Goal: Task Accomplishment & Management: Manage account settings

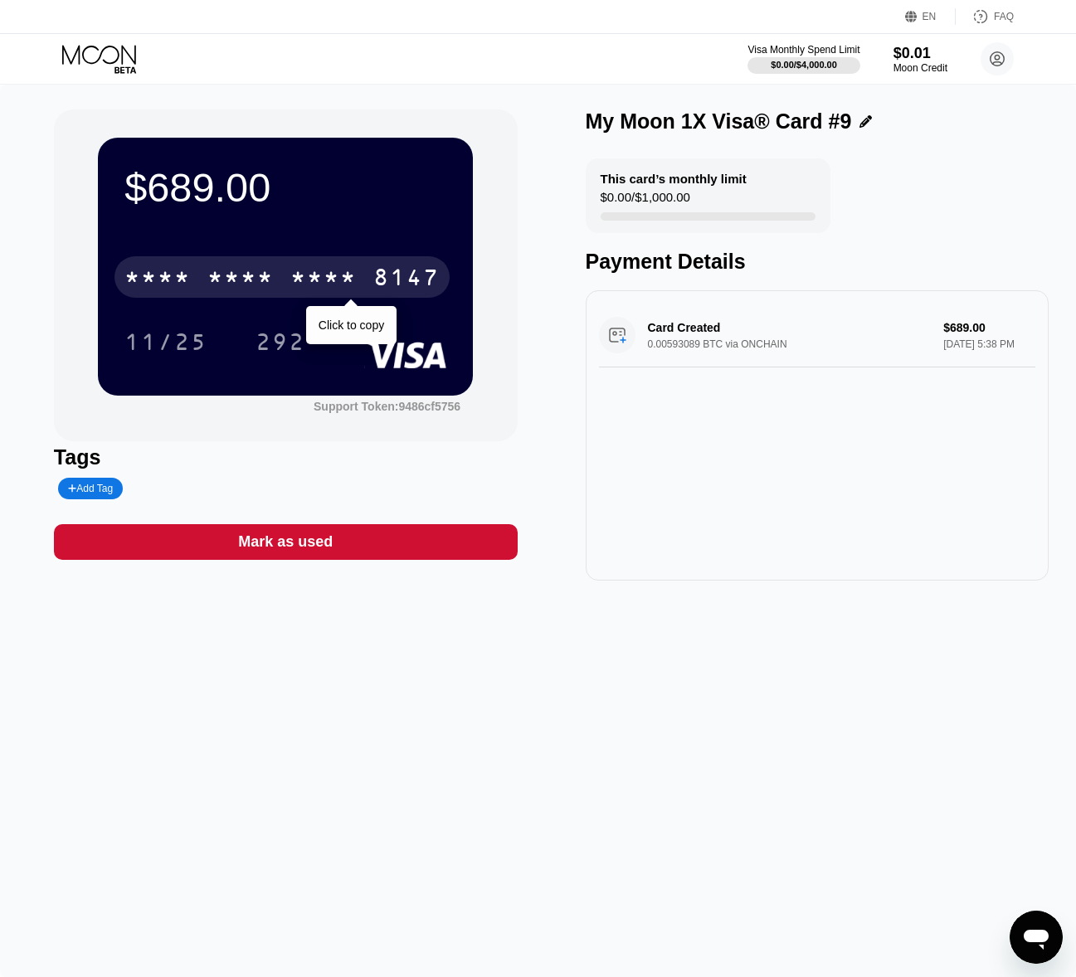
click at [273, 273] on div "* * * *" at bounding box center [240, 279] width 66 height 27
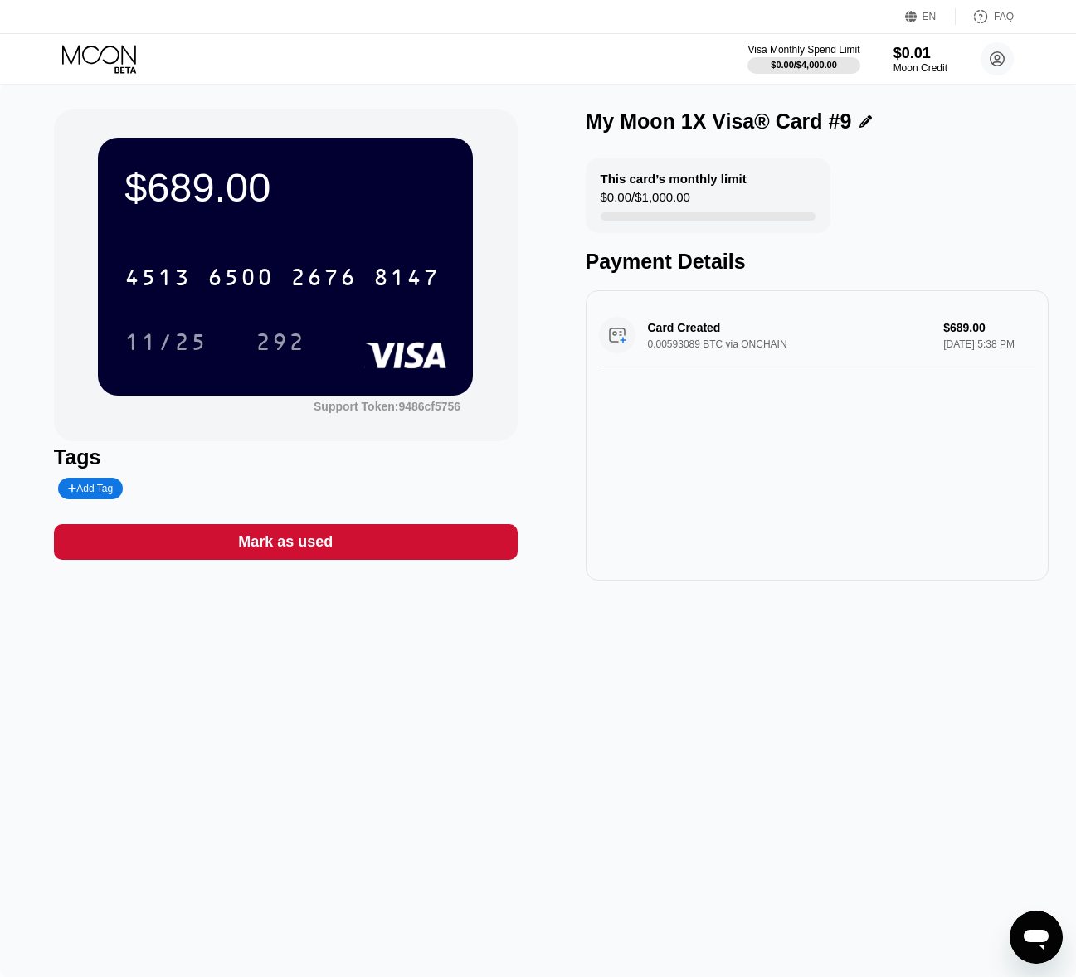
click at [102, 68] on icon at bounding box center [100, 59] width 77 height 29
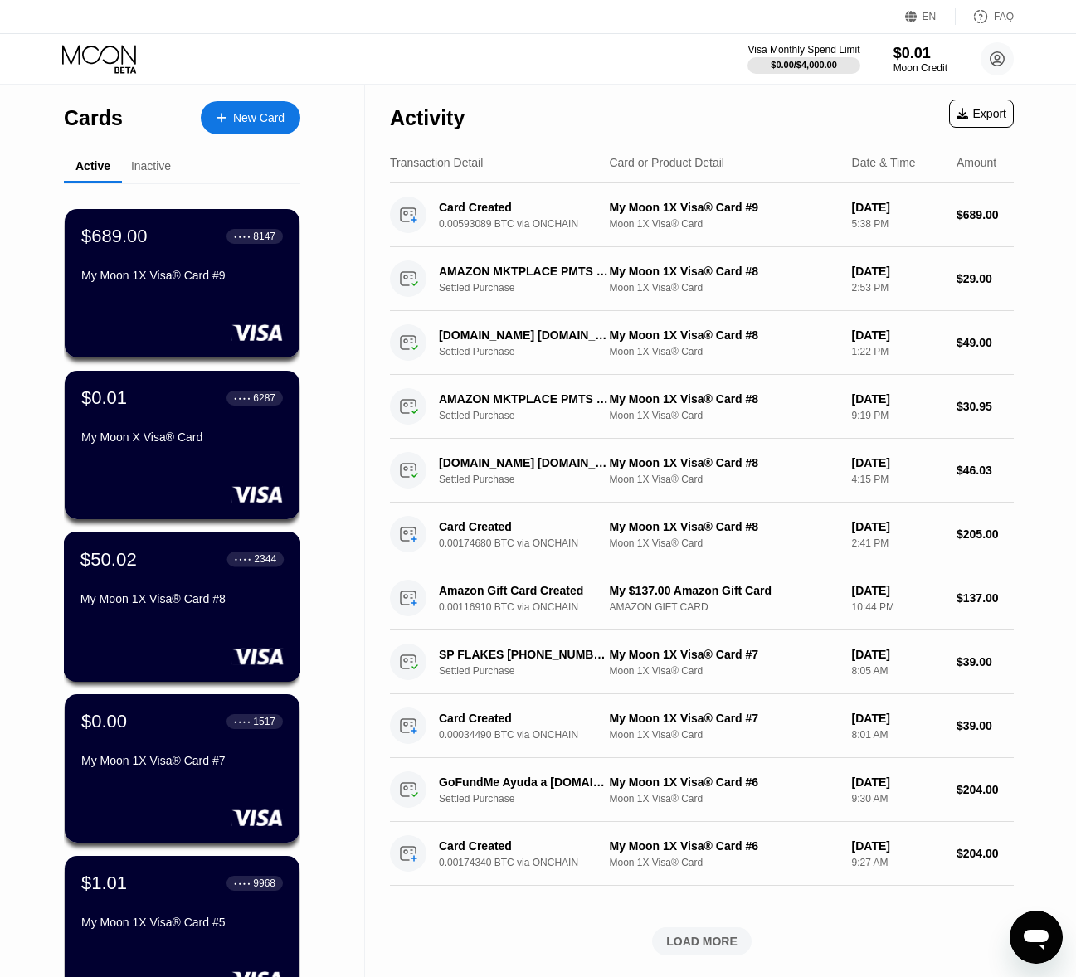
click at [182, 593] on div "$50.02 ● ● ● ● 2344 My Moon 1X Visa® Card #8" at bounding box center [181, 580] width 203 height 64
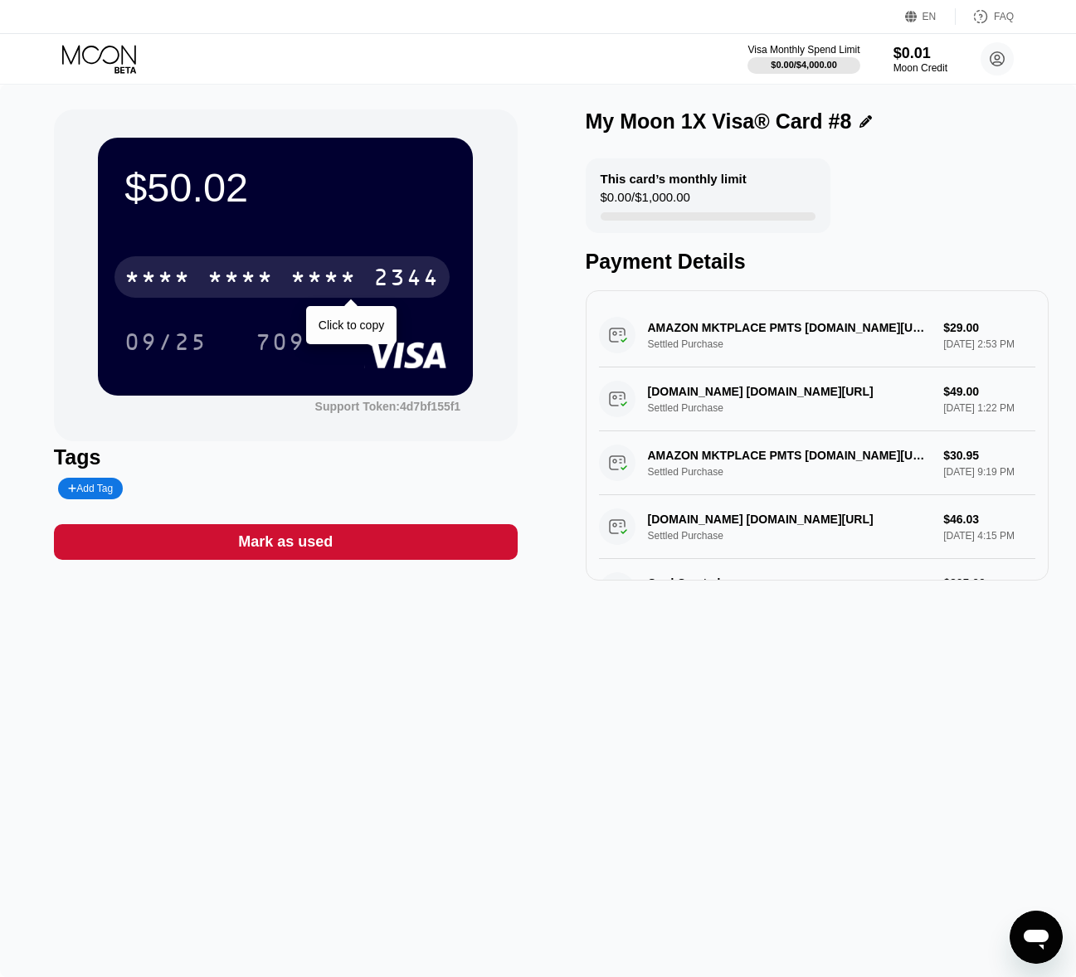
click at [171, 280] on div "* * * *" at bounding box center [157, 279] width 66 height 27
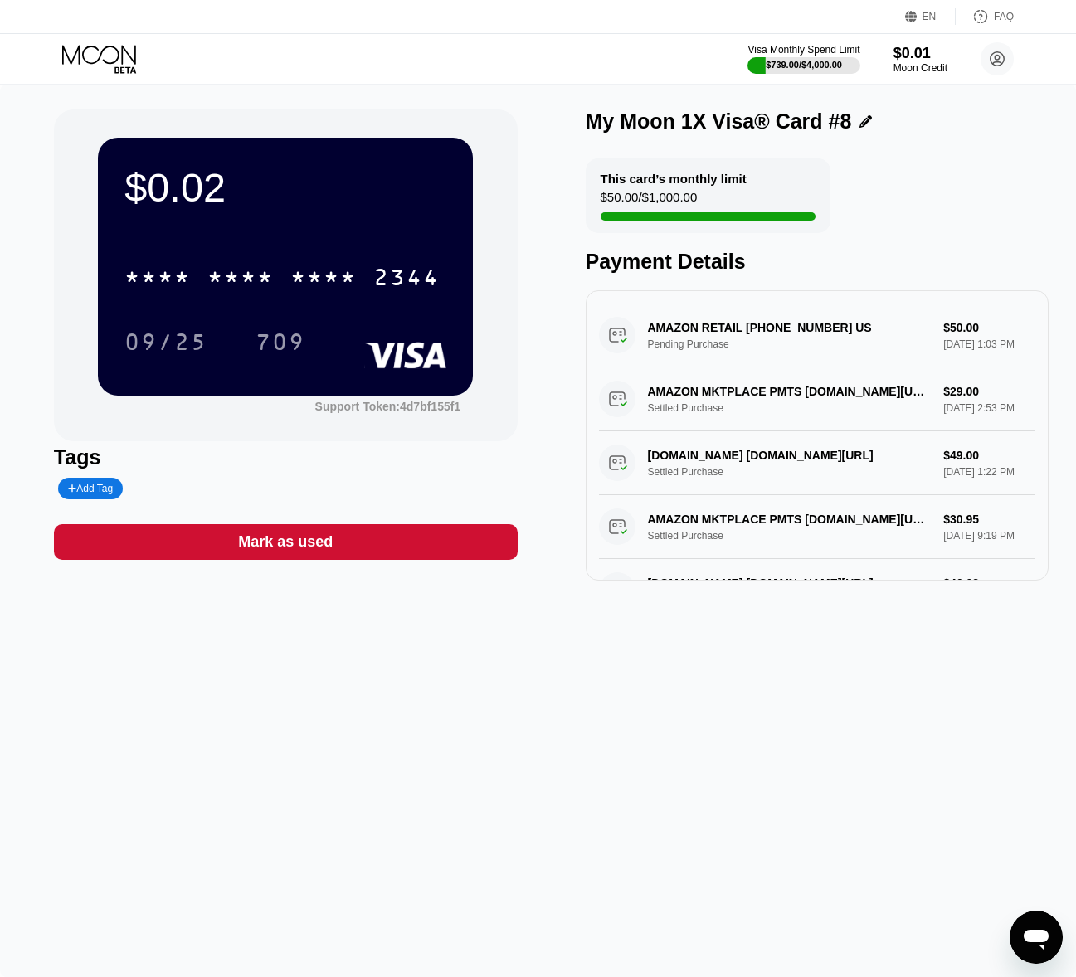
click at [382, 546] on div "Mark as used" at bounding box center [286, 542] width 464 height 36
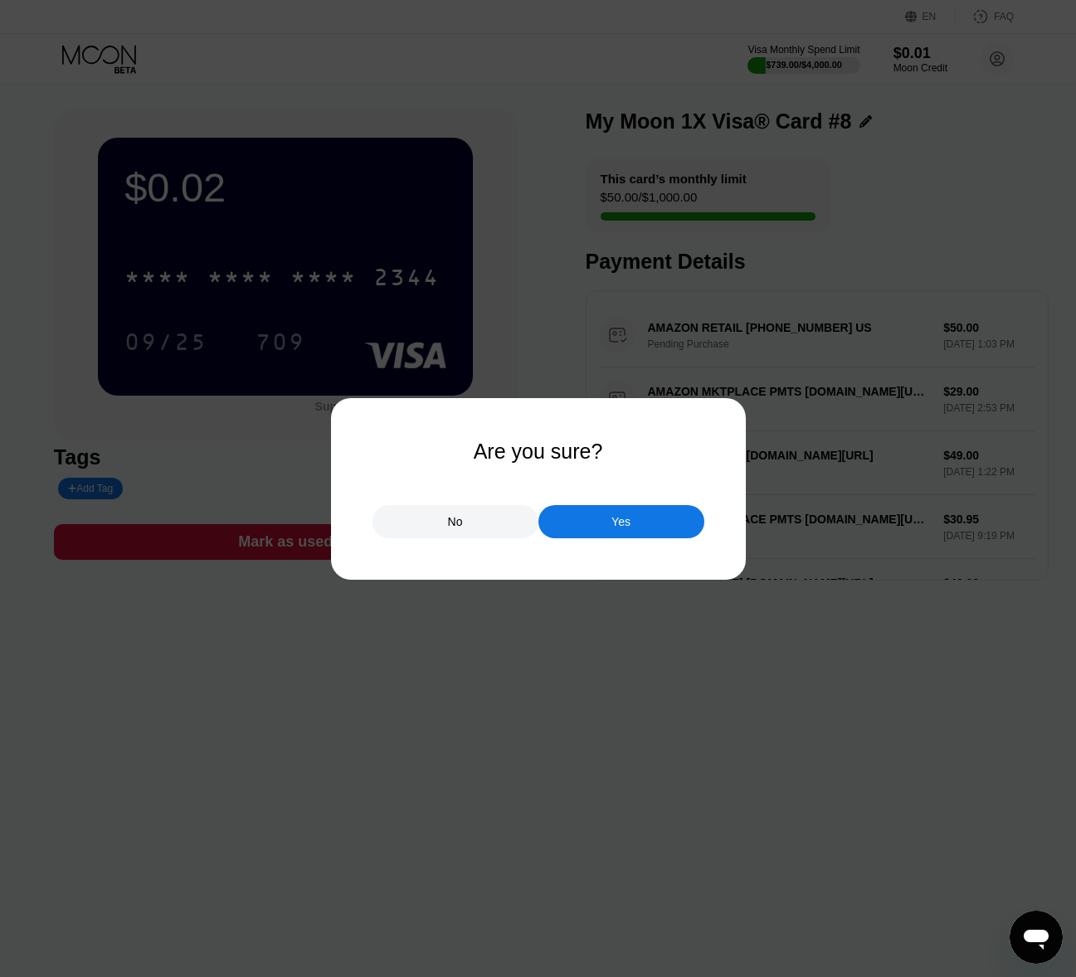
click at [620, 524] on div "Yes" at bounding box center [620, 521] width 19 height 15
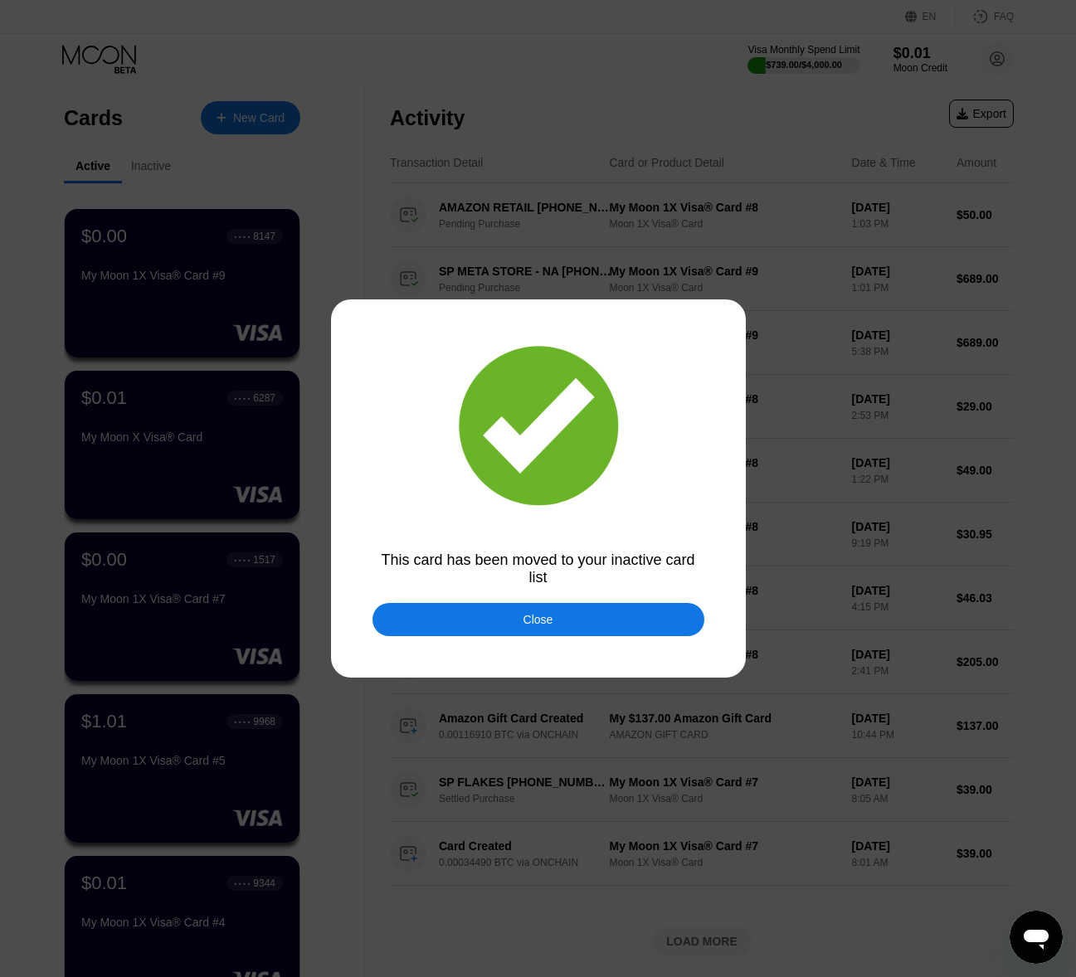
click at [553, 642] on div at bounding box center [538, 488] width 1076 height 977
click at [555, 630] on div "Close" at bounding box center [539, 619] width 332 height 33
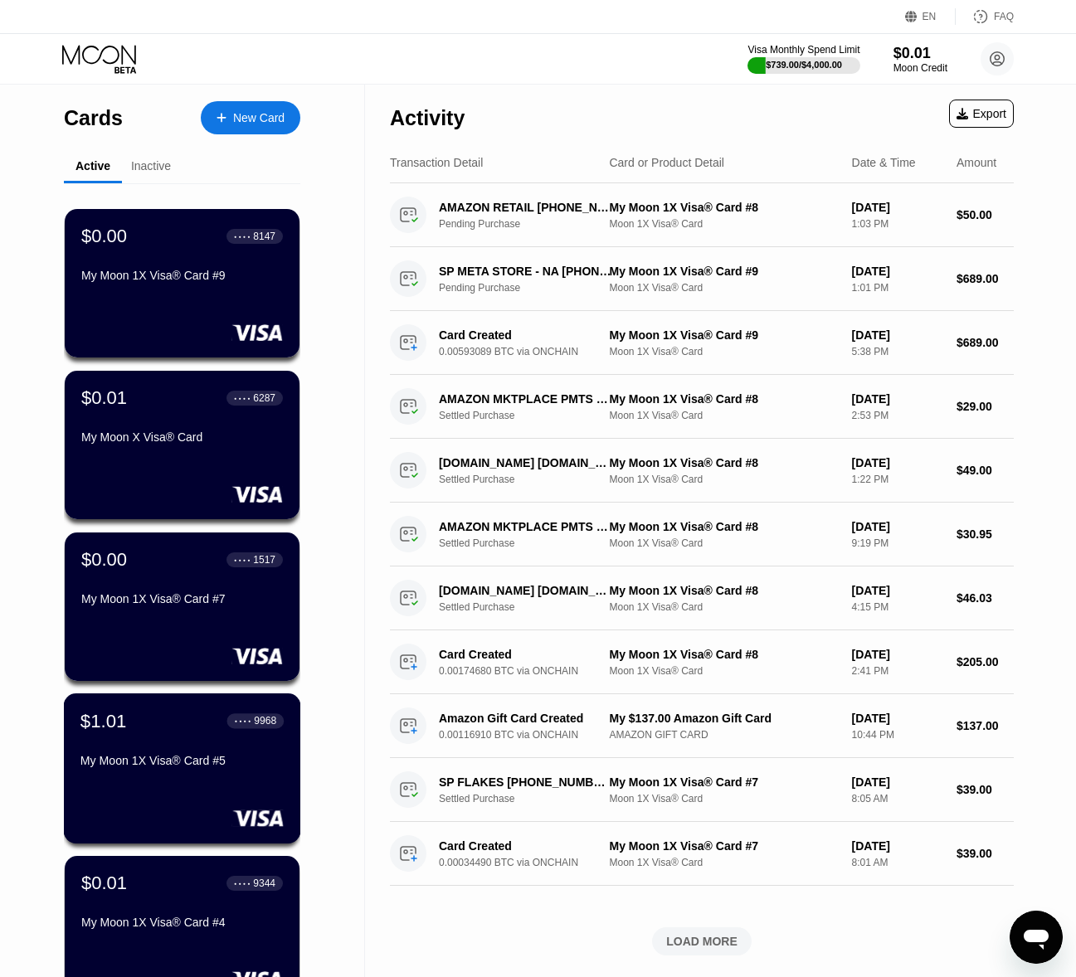
scroll to position [366, 0]
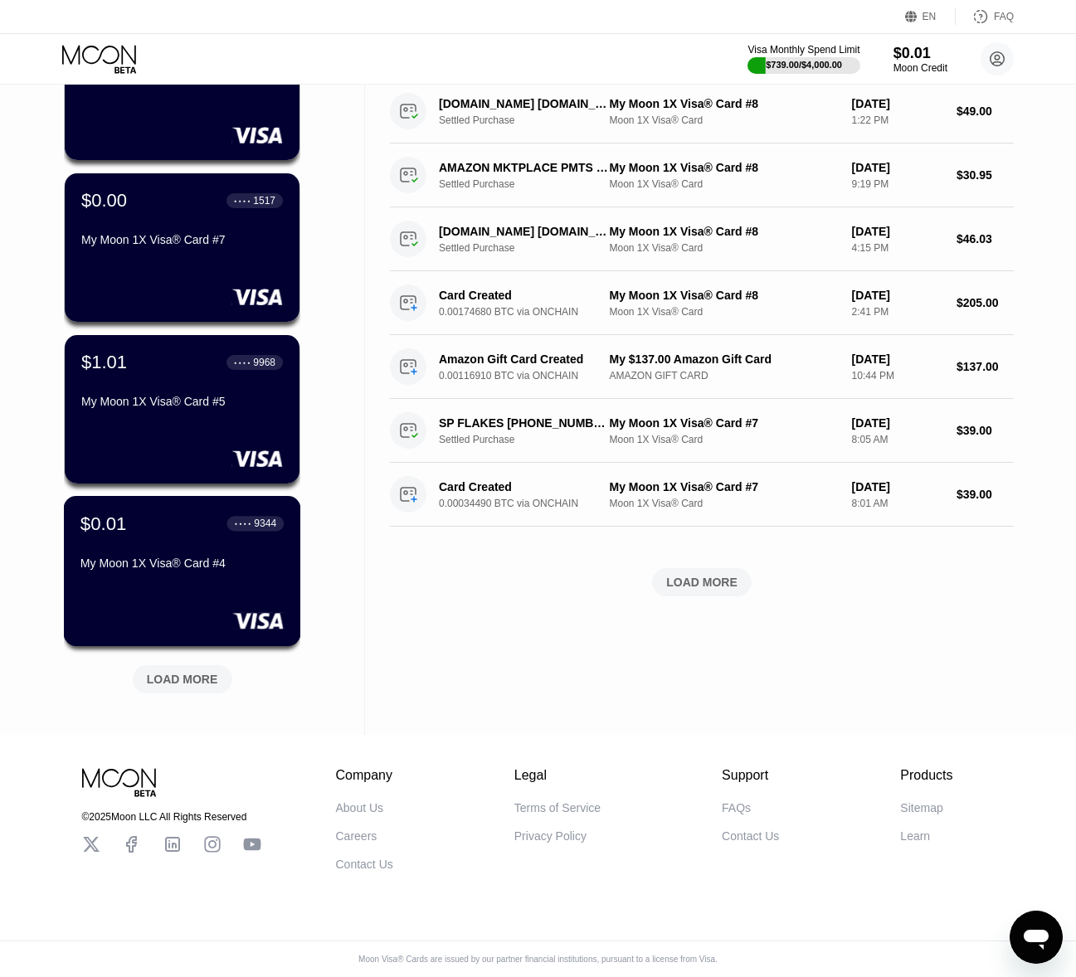
click at [192, 618] on div at bounding box center [181, 620] width 203 height 17
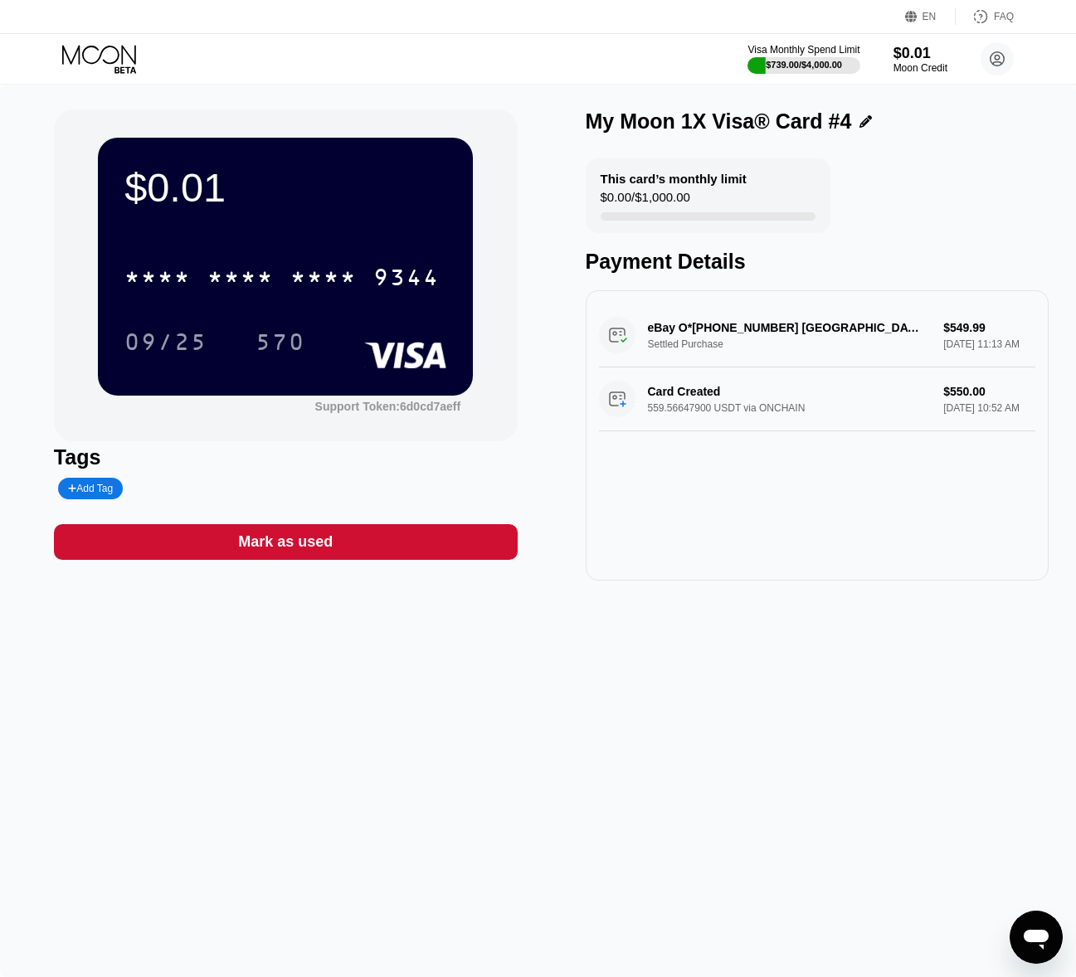
click at [443, 533] on div "Mark as used" at bounding box center [286, 542] width 464 height 36
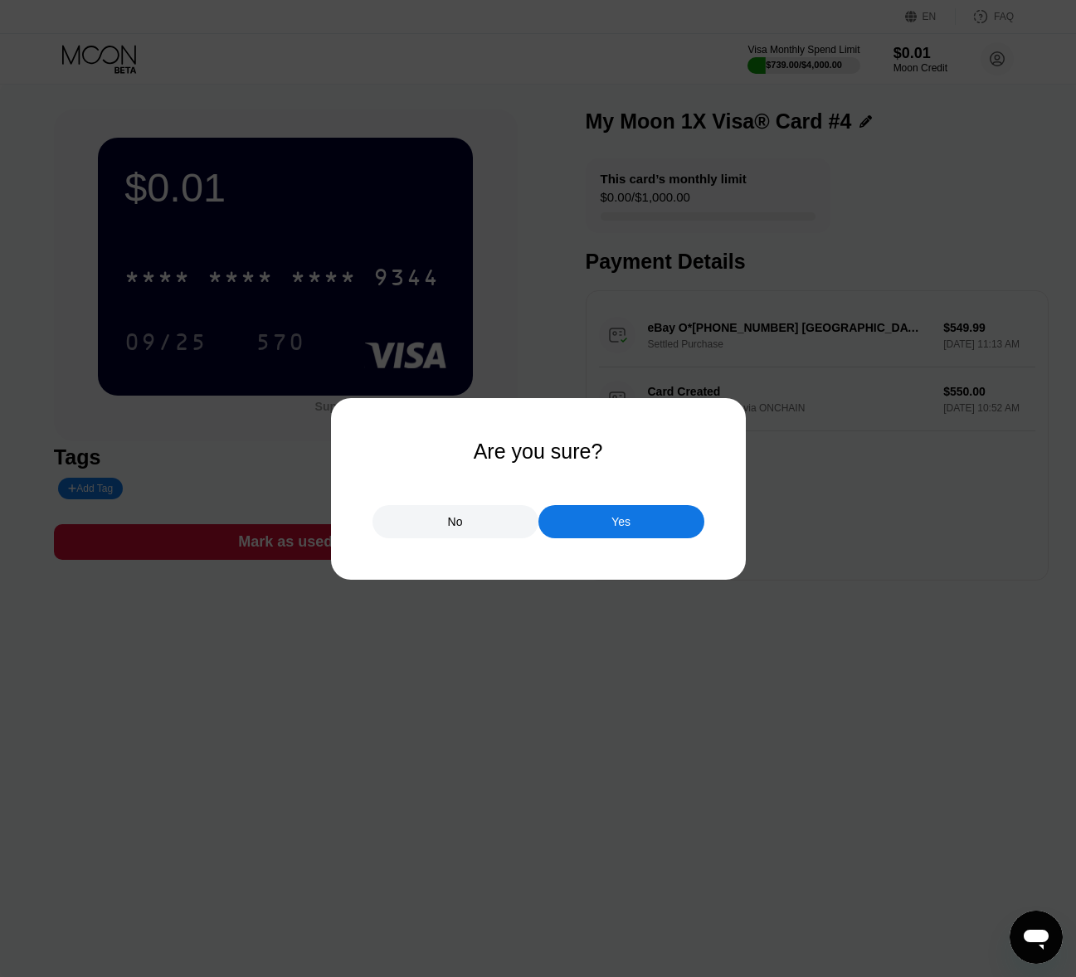
click at [583, 525] on div "Yes" at bounding box center [621, 521] width 166 height 33
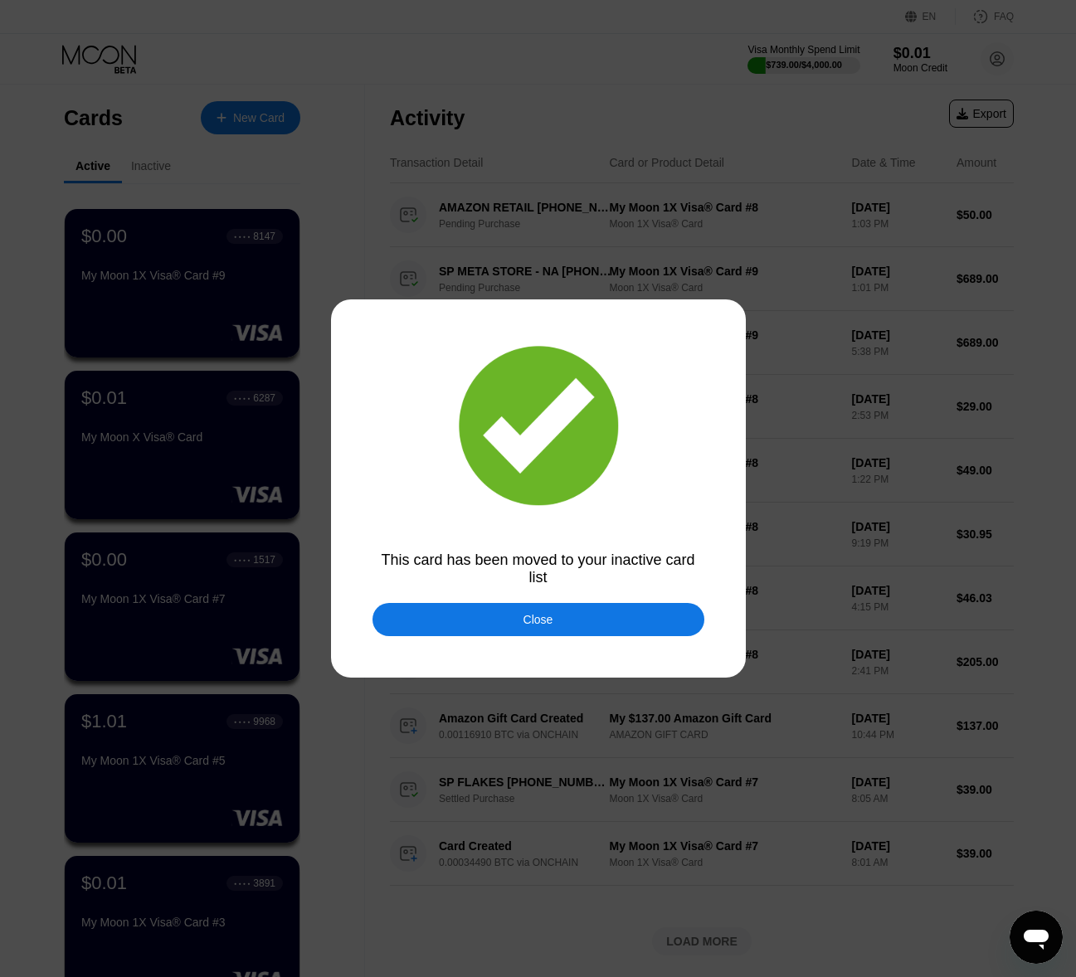
click at [553, 626] on div "Close" at bounding box center [539, 619] width 30 height 13
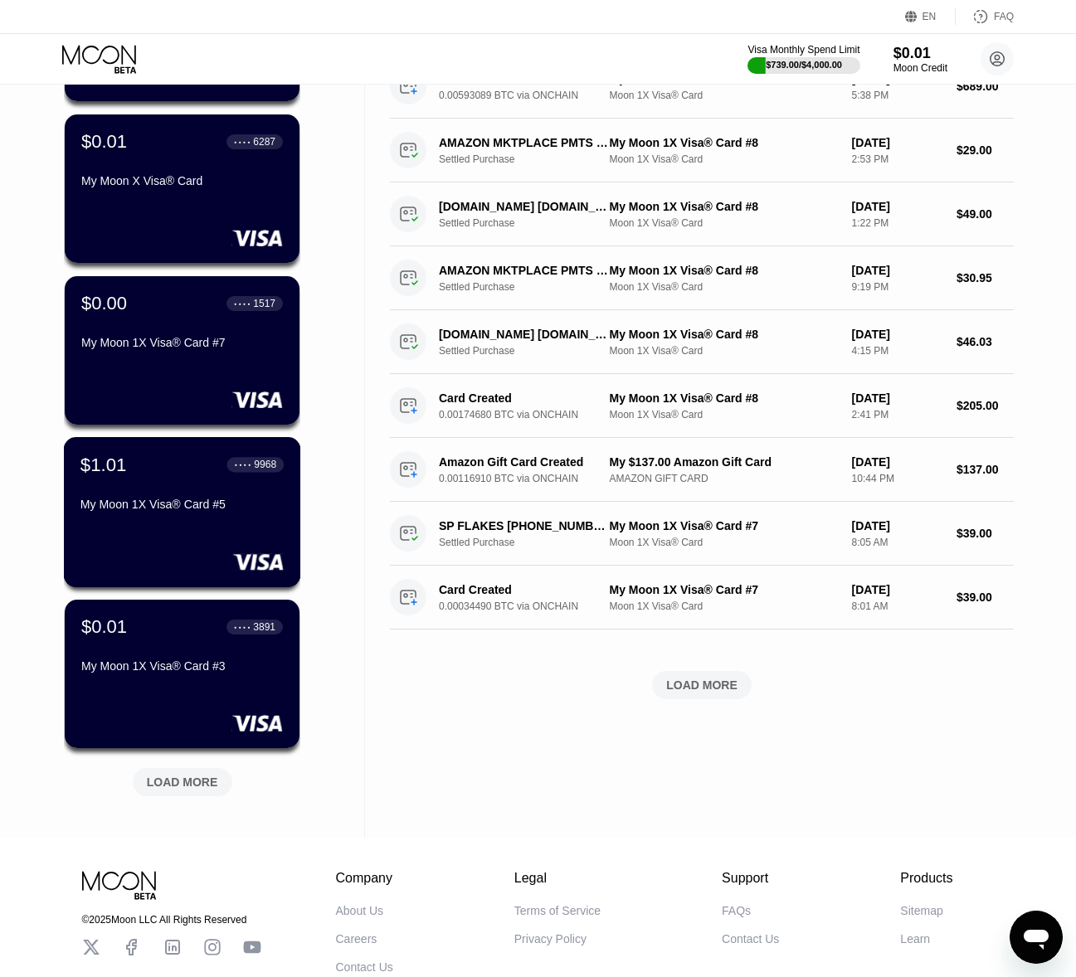
scroll to position [280, 0]
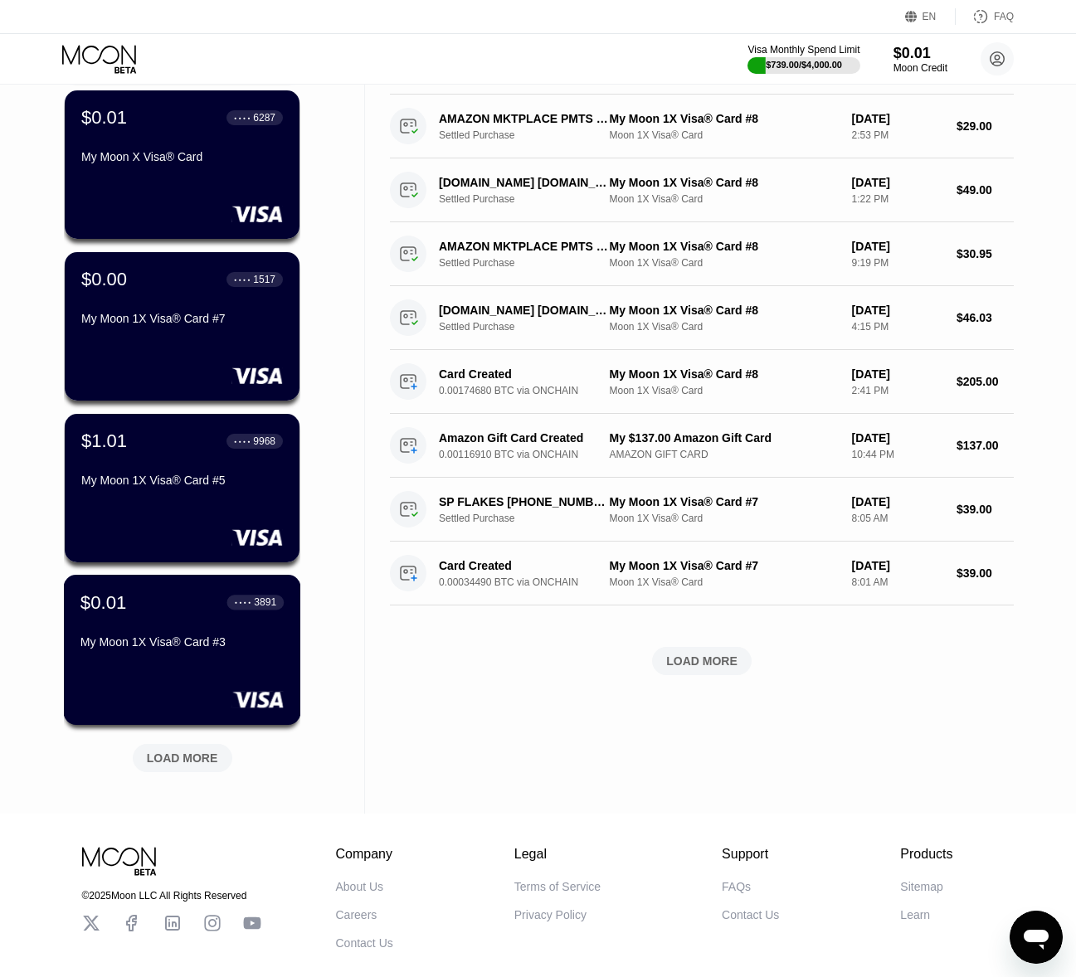
click at [174, 683] on div "$0.01 ● ● ● ● 3891 My Moon 1X Visa® Card #3" at bounding box center [182, 650] width 237 height 150
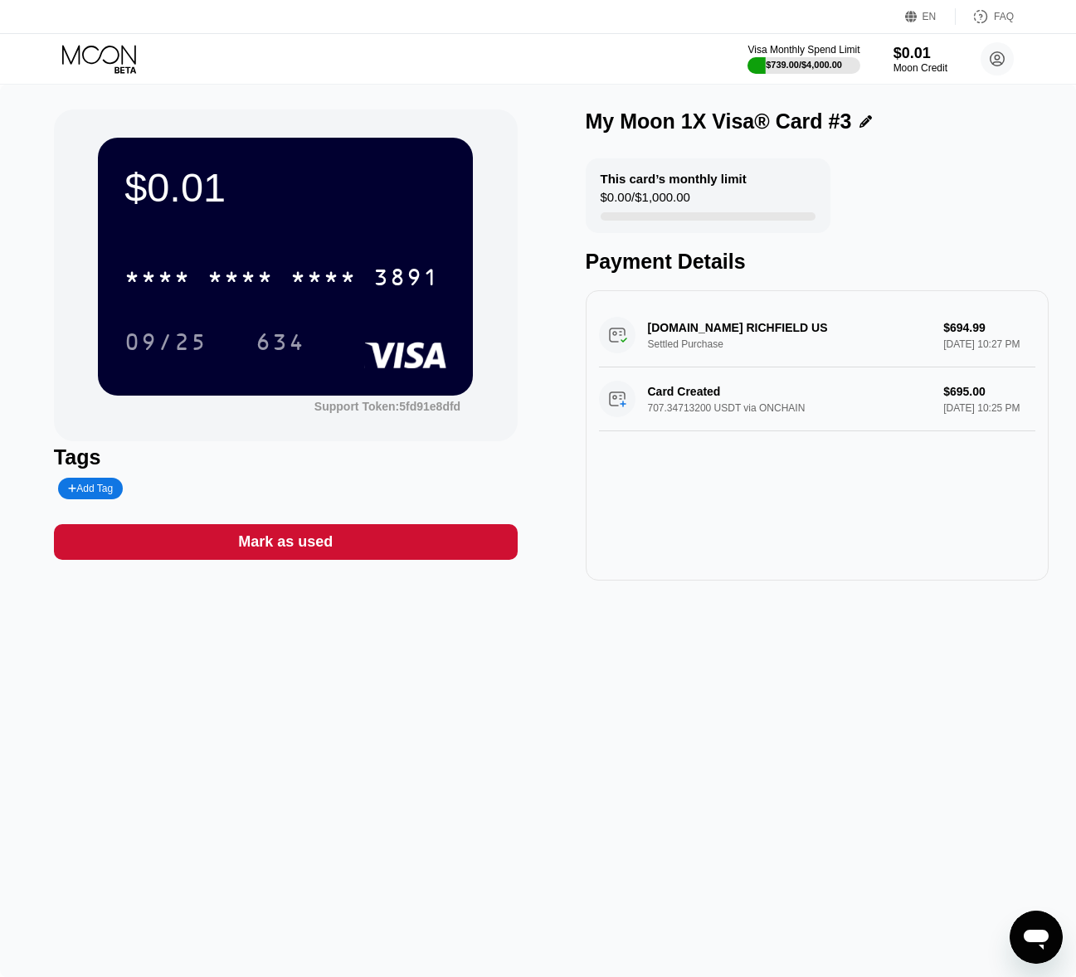
click at [337, 547] on div "Mark as used" at bounding box center [286, 542] width 464 height 36
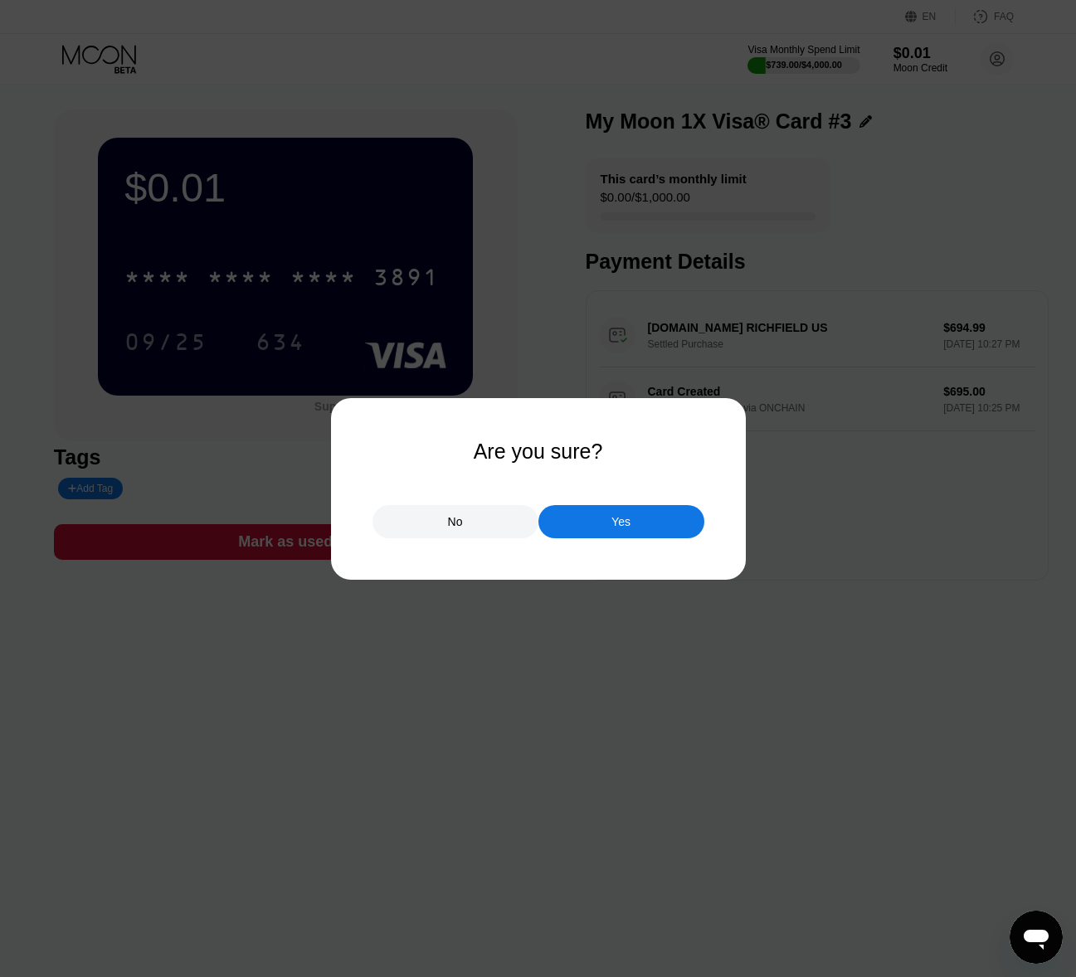
click at [636, 529] on div "Yes" at bounding box center [621, 521] width 166 height 33
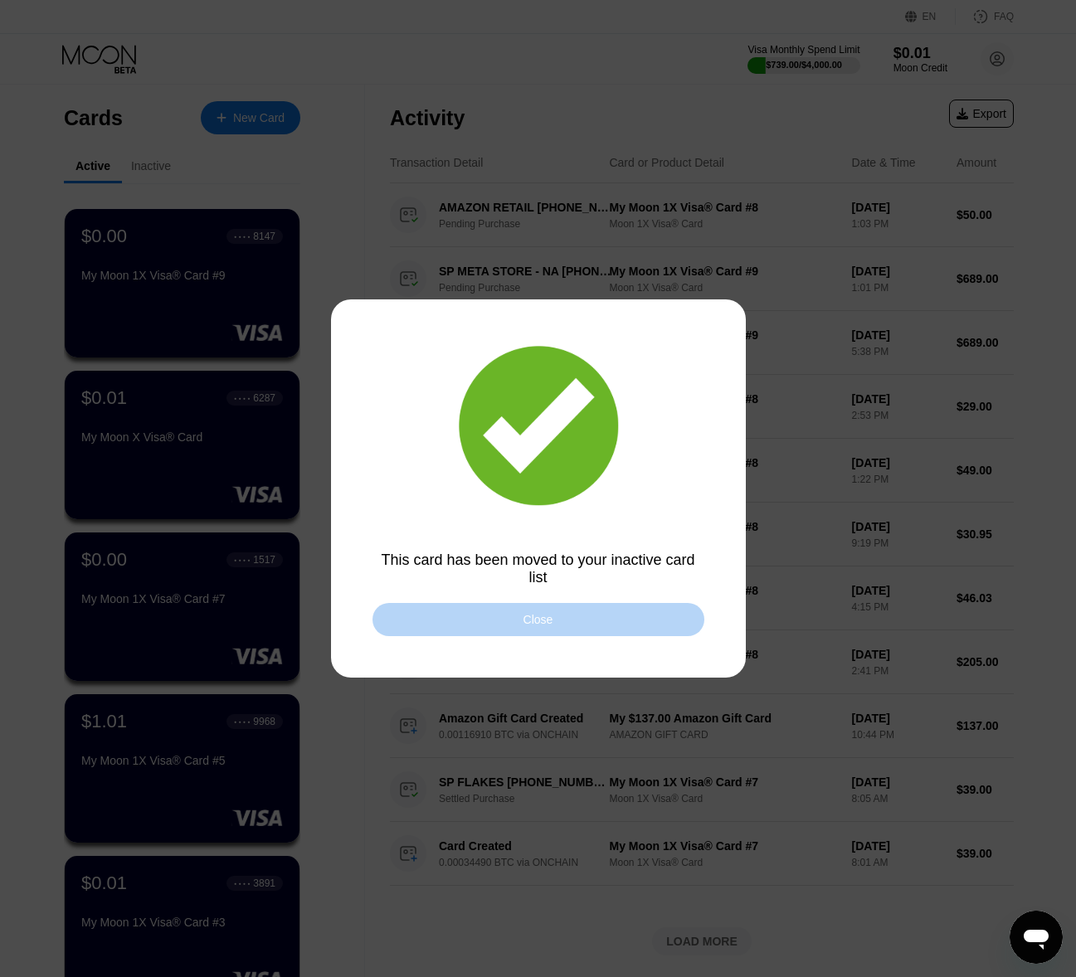
click at [557, 617] on div "Close" at bounding box center [539, 619] width 332 height 33
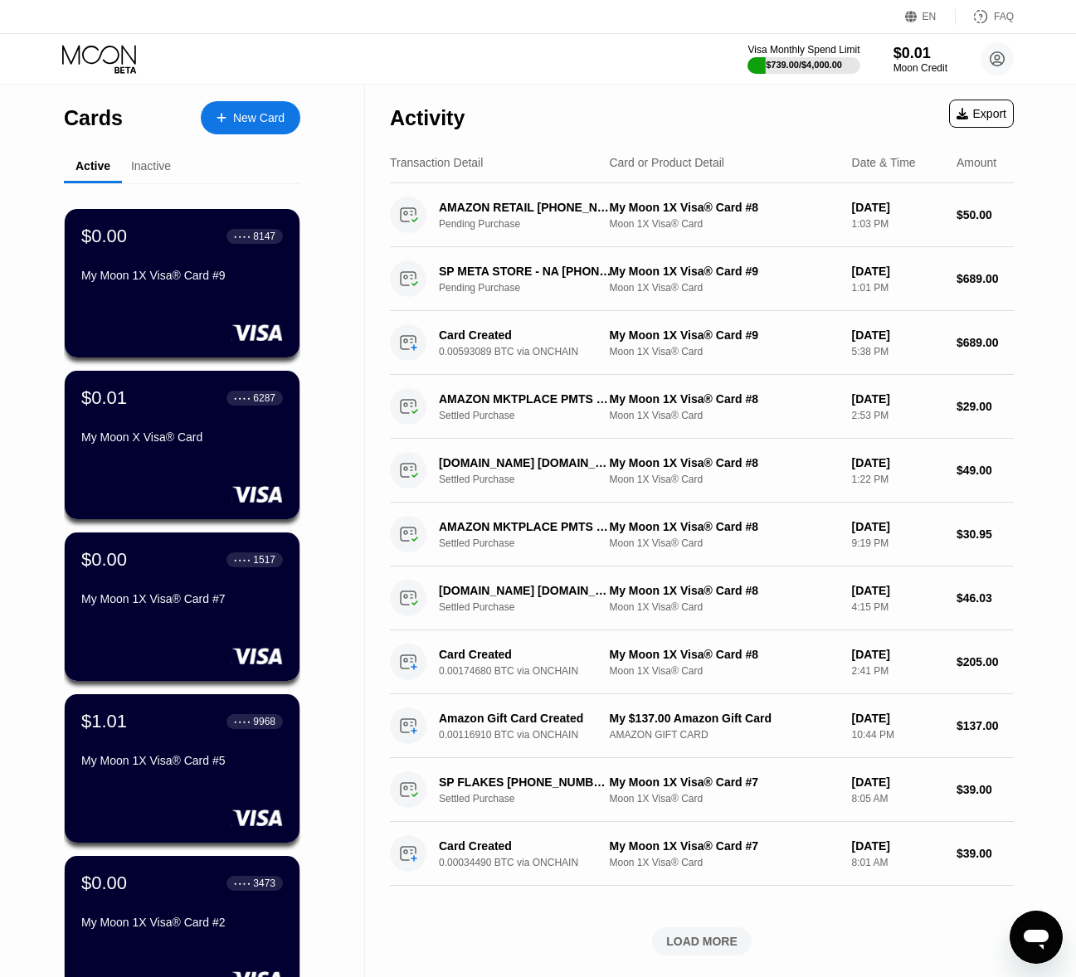
click at [229, 622] on div "$0.00 ● ● ● ● 1517 My Moon 1X Visa® Card #7" at bounding box center [182, 607] width 235 height 149
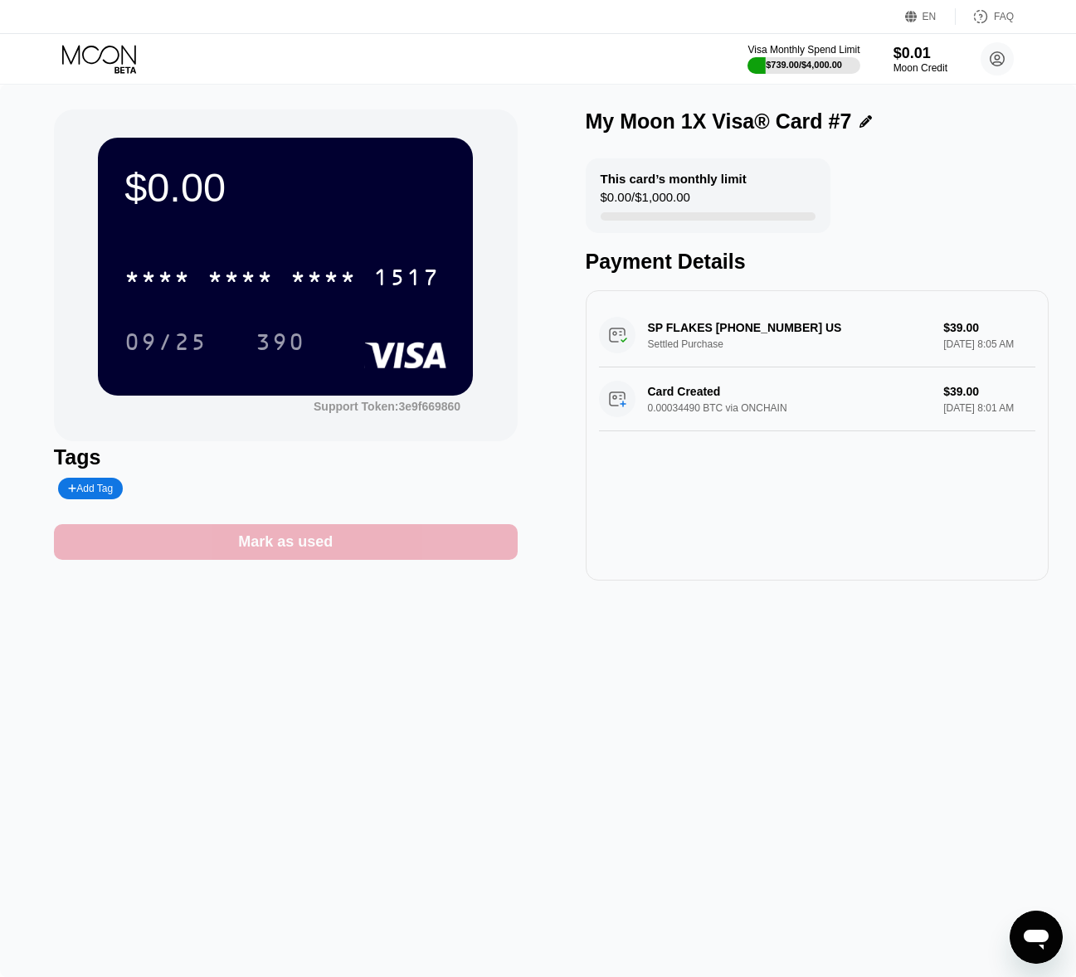
click at [321, 544] on div "Mark as used" at bounding box center [285, 542] width 95 height 19
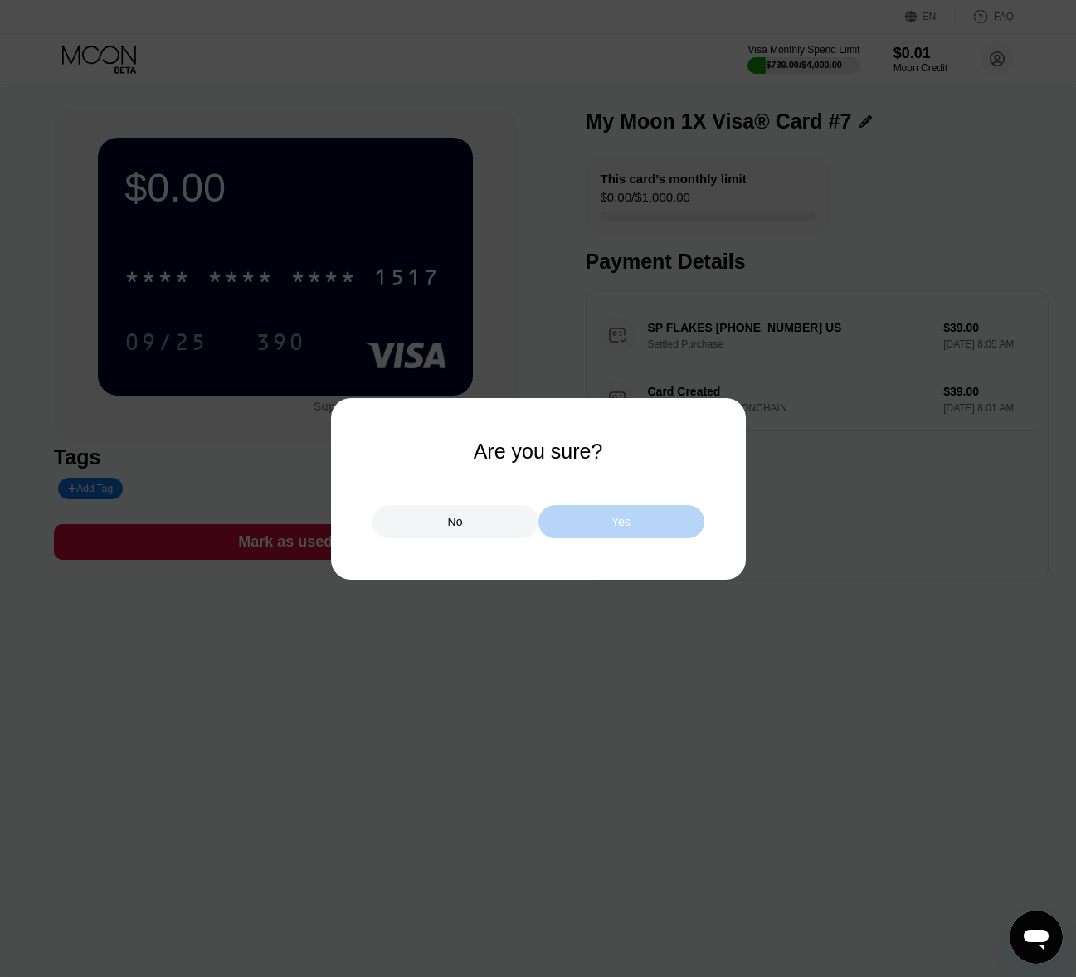
click at [618, 535] on div "Yes" at bounding box center [621, 521] width 166 height 33
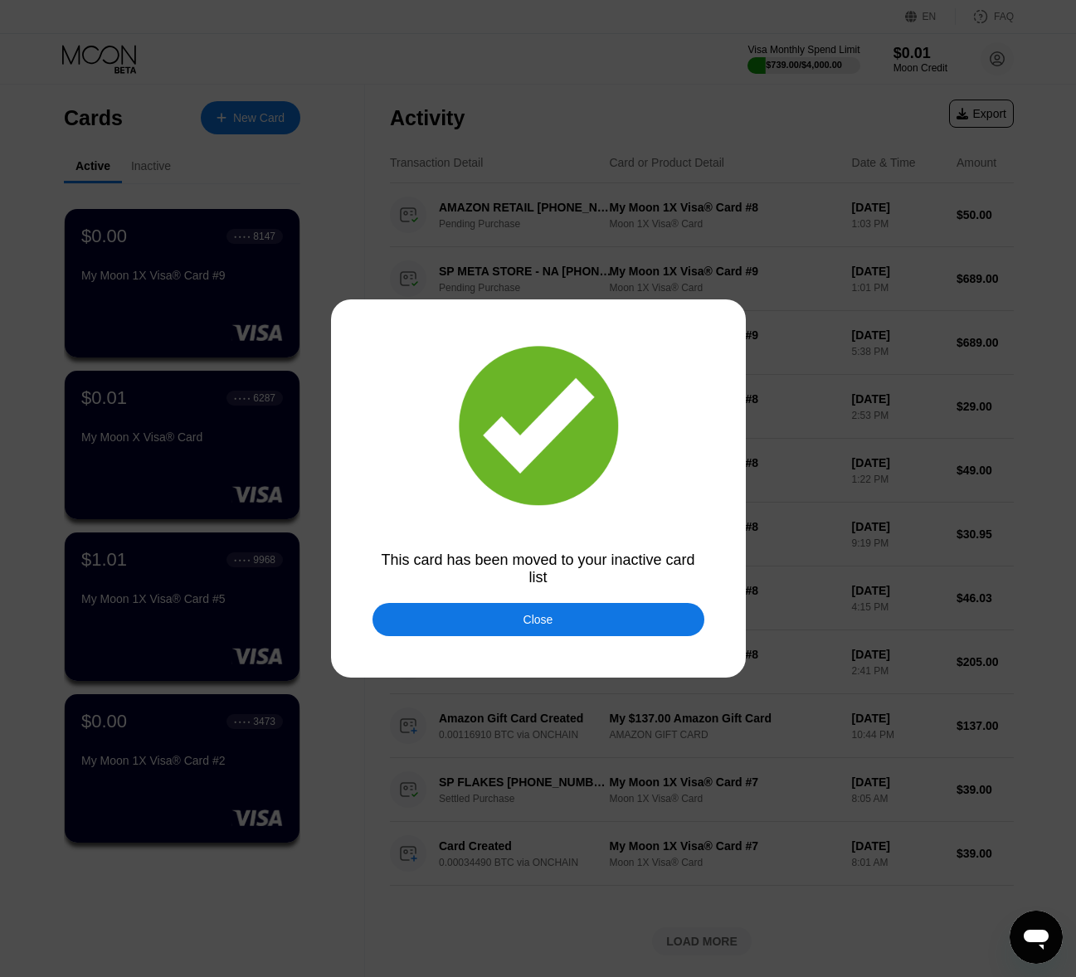
click at [550, 624] on div "Close" at bounding box center [539, 619] width 30 height 13
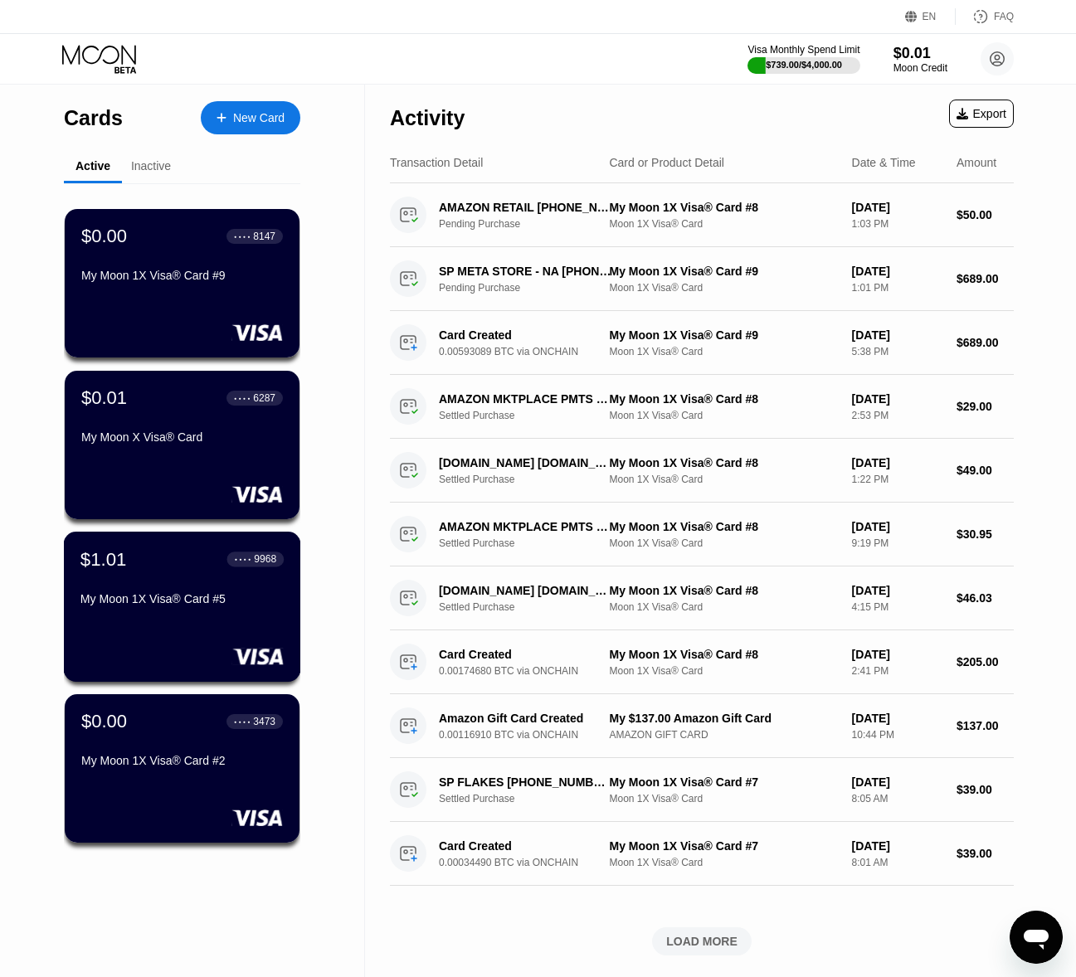
click at [113, 653] on div at bounding box center [181, 656] width 203 height 17
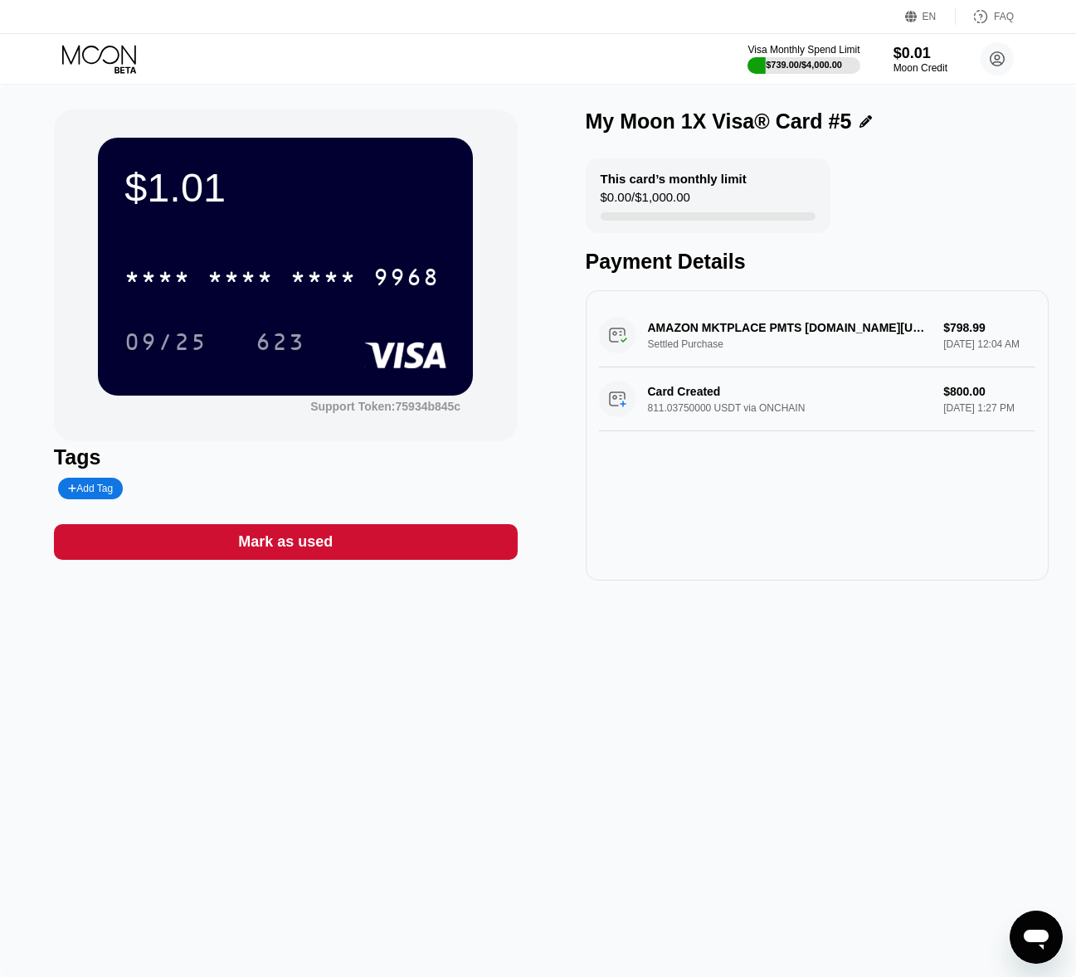
click at [387, 546] on div "Mark as used" at bounding box center [286, 542] width 464 height 36
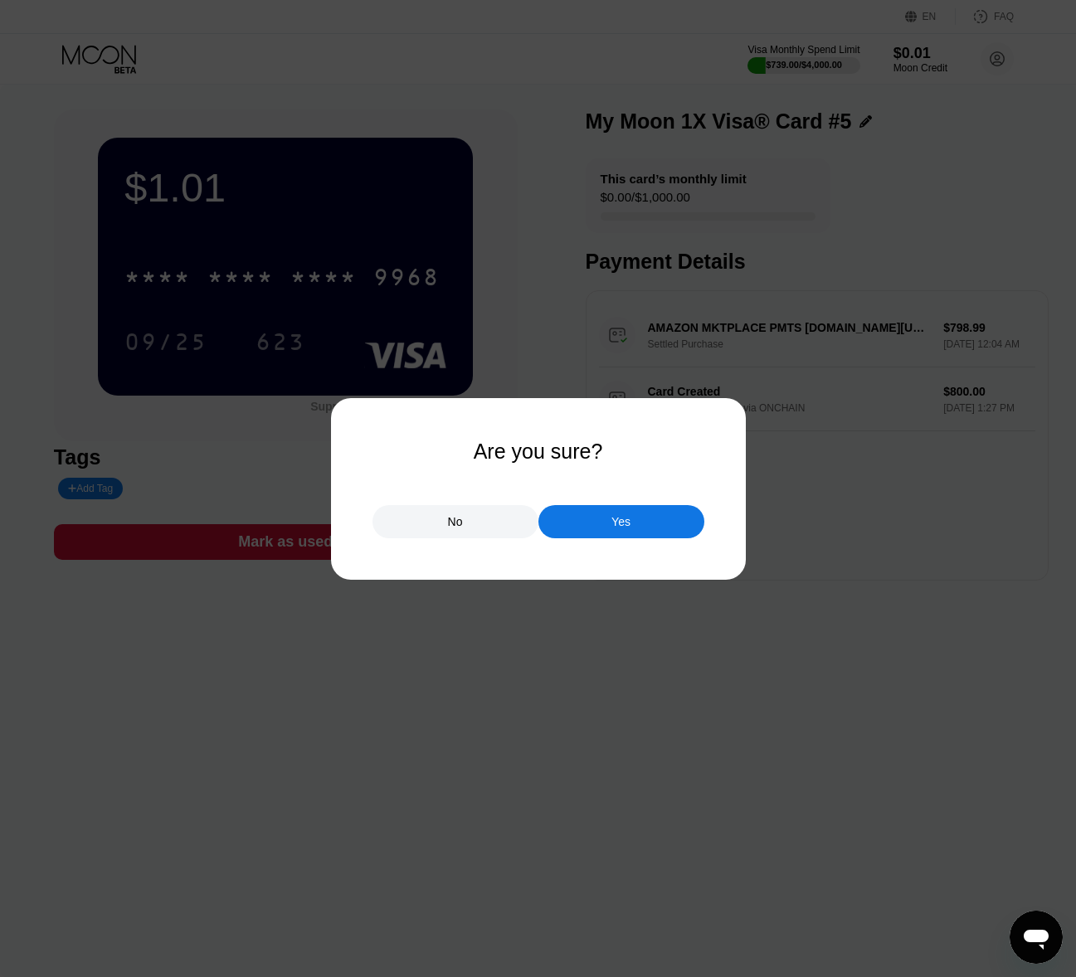
click at [591, 532] on div "Yes" at bounding box center [621, 521] width 166 height 33
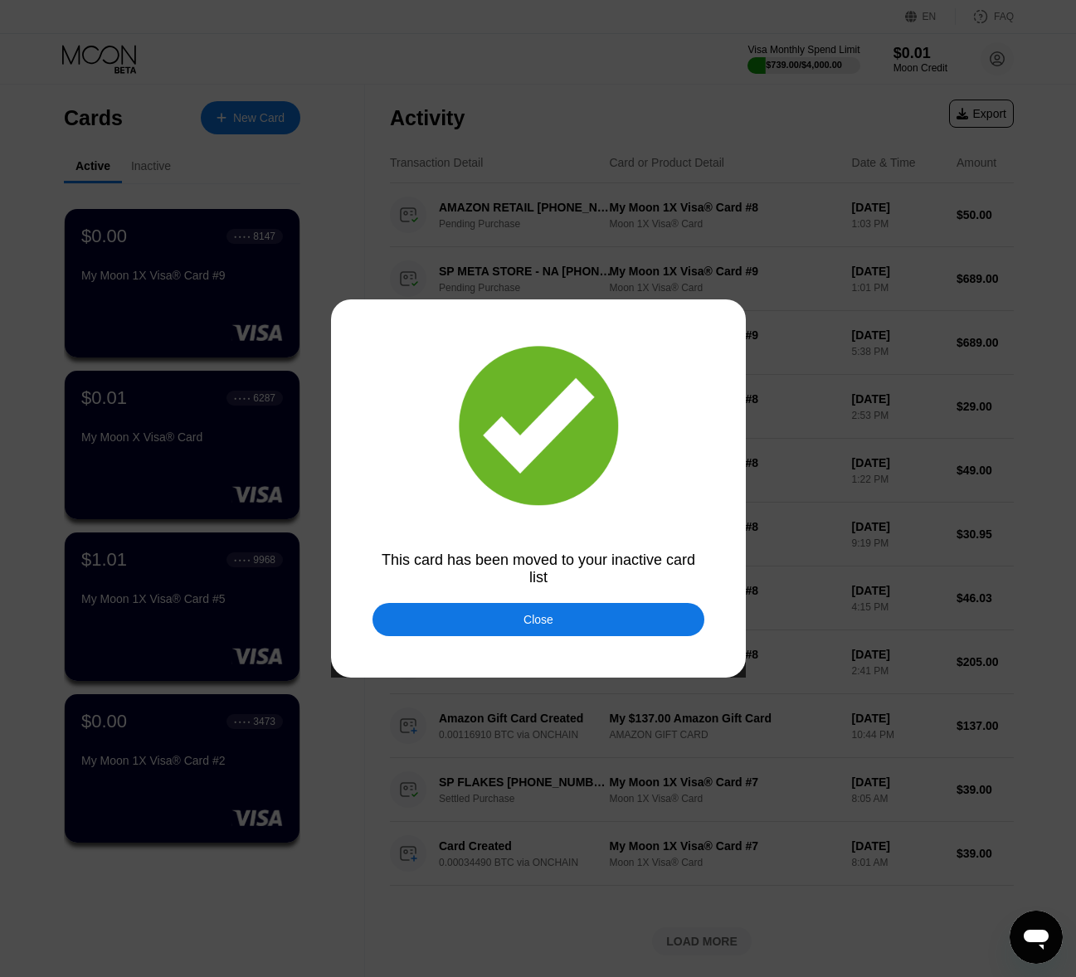
click at [485, 619] on div "Close" at bounding box center [539, 619] width 332 height 33
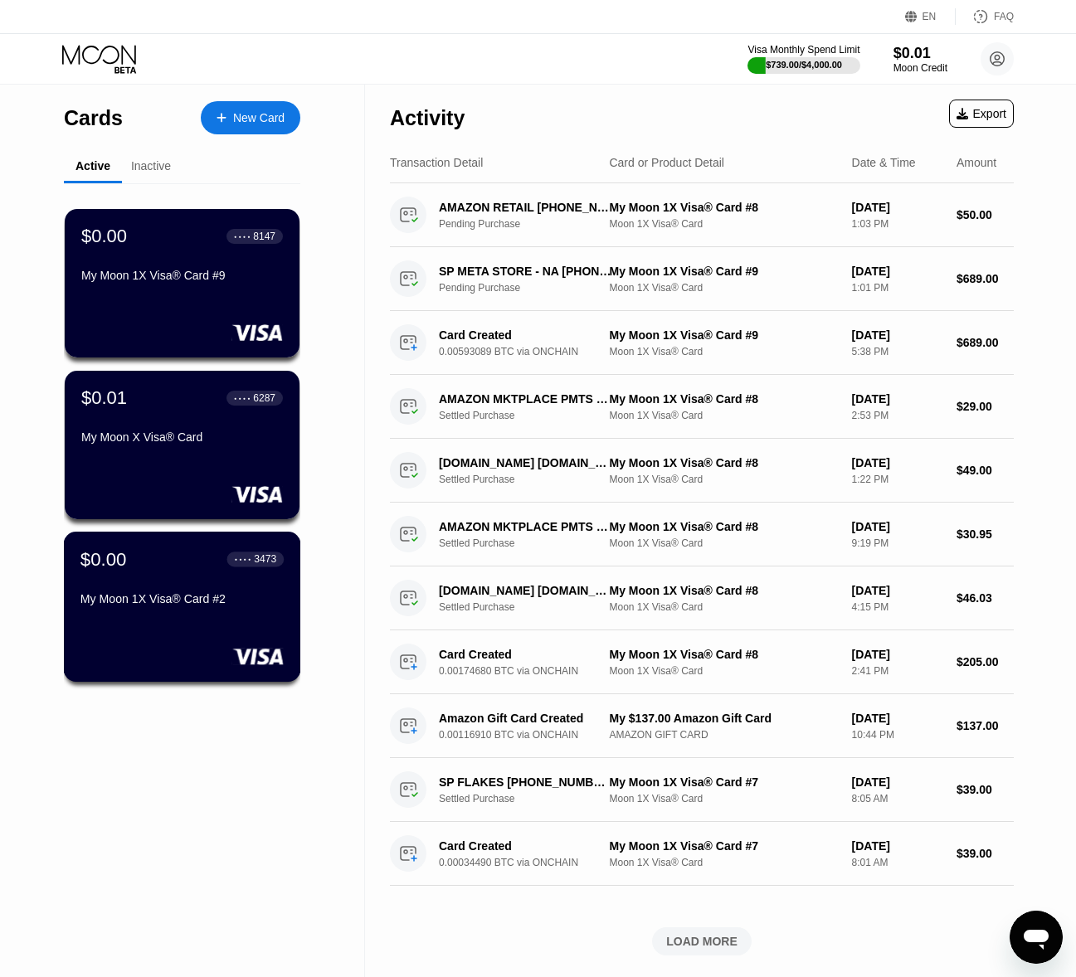
click at [202, 637] on div "$0.00 ● ● ● ● 3473 My Moon 1X Visa® Card #2" at bounding box center [182, 607] width 237 height 150
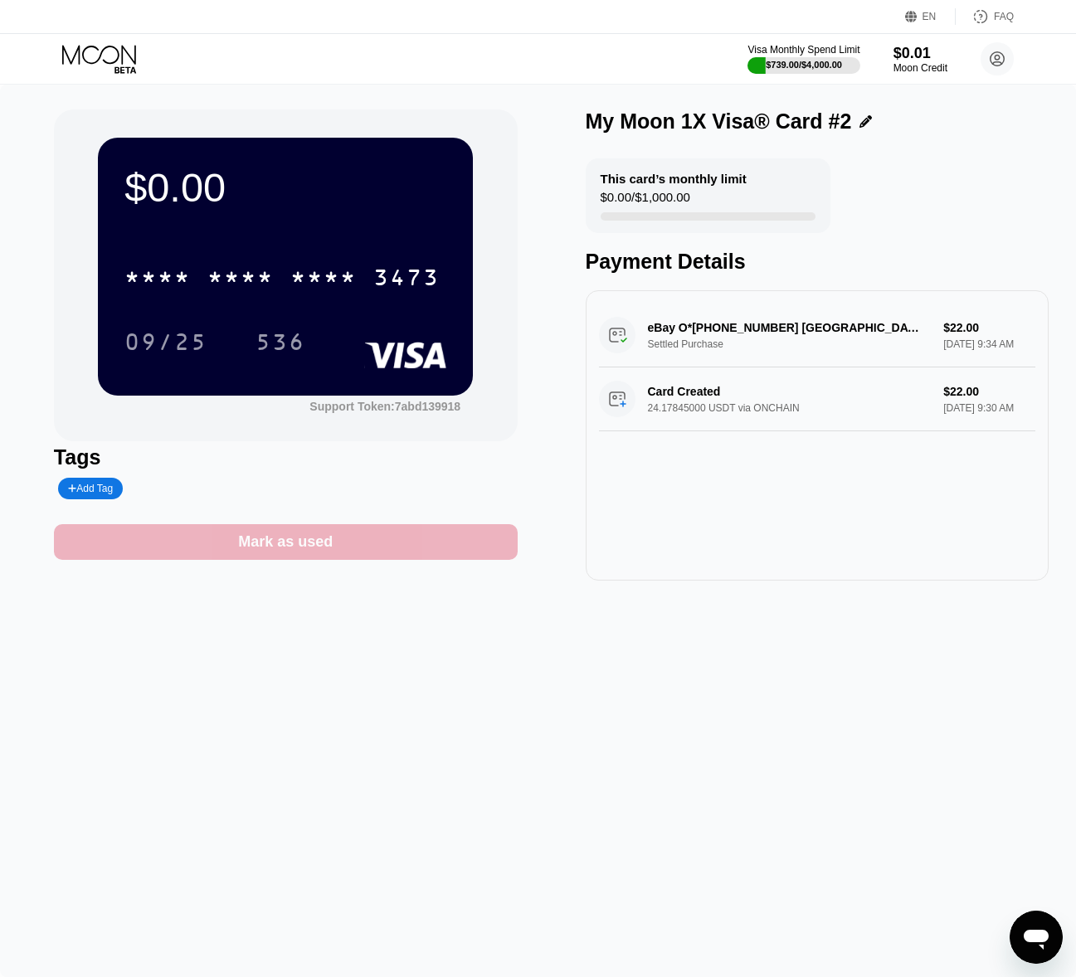
click at [400, 538] on div "Mark as used" at bounding box center [286, 542] width 464 height 36
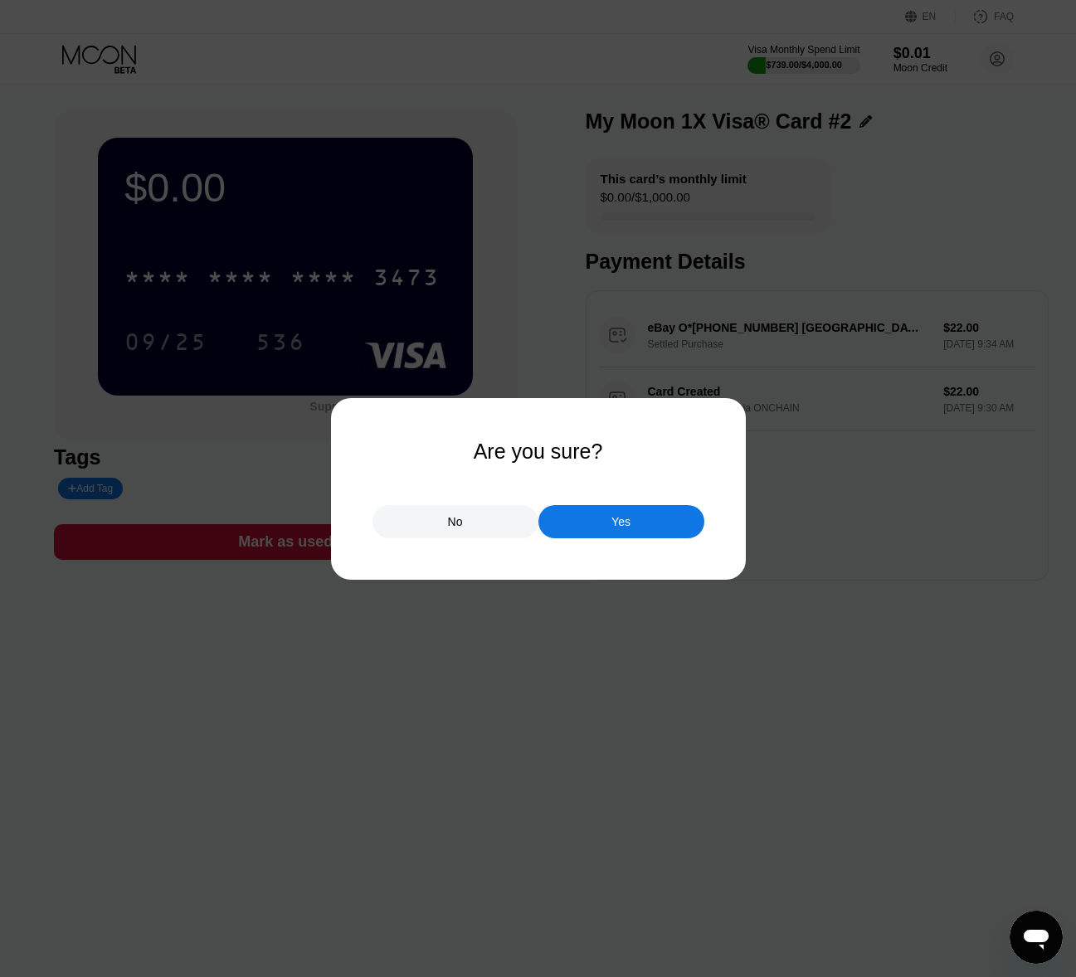
click at [607, 525] on div "Yes" at bounding box center [621, 521] width 166 height 33
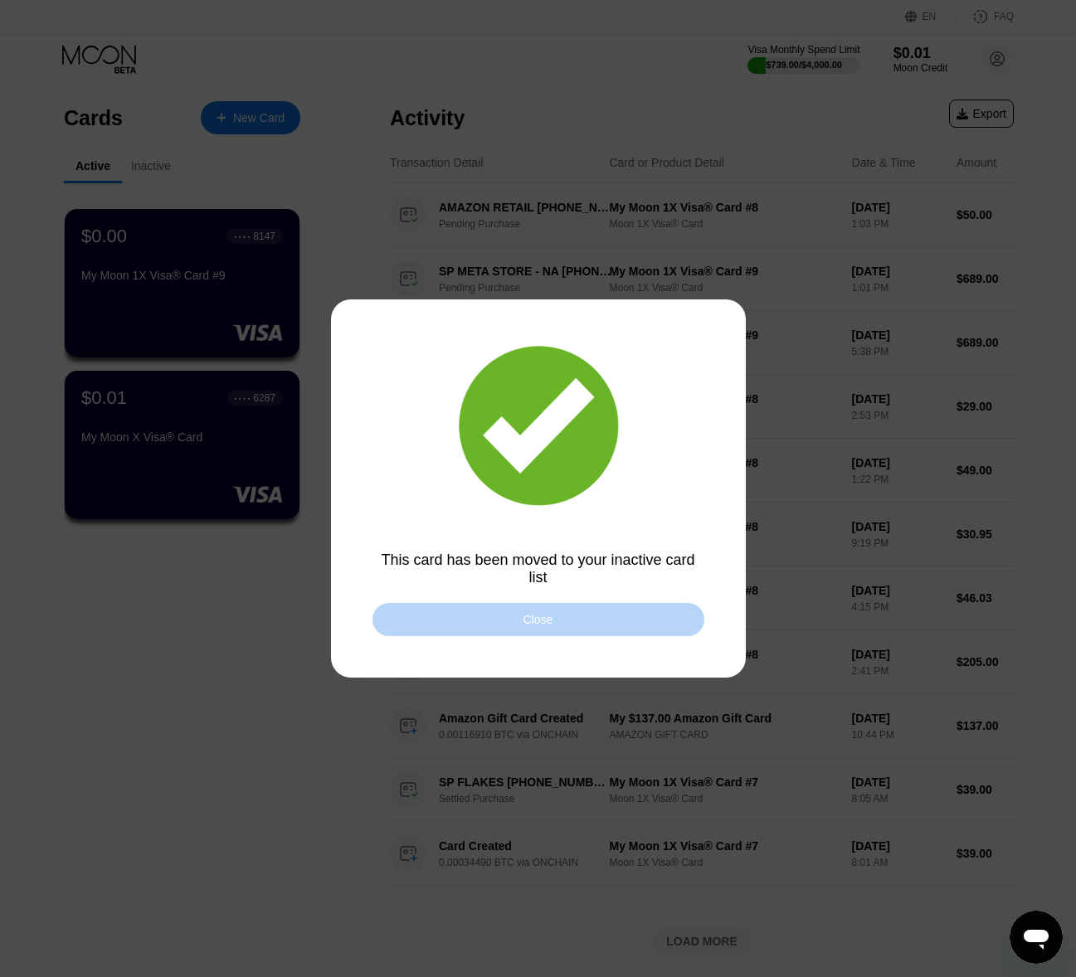
click at [509, 617] on div "Close" at bounding box center [539, 619] width 332 height 33
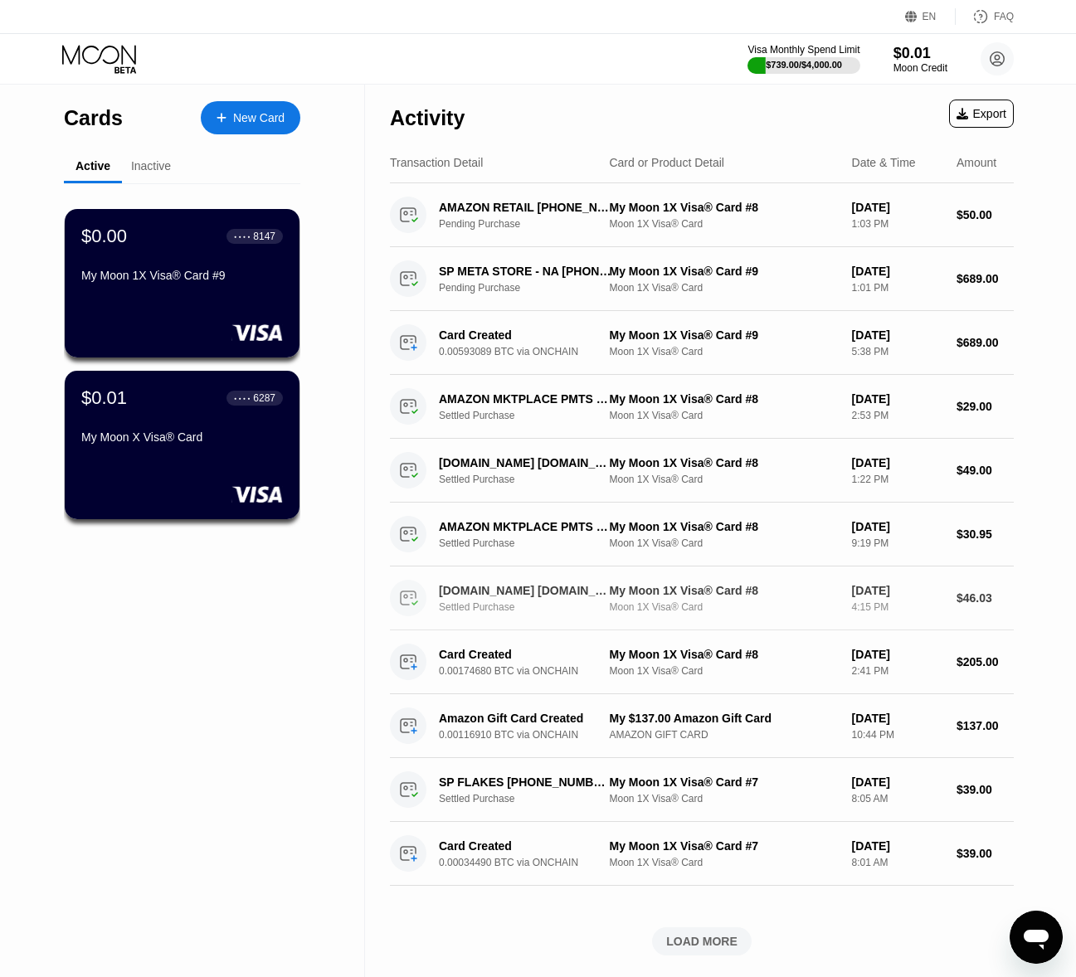
click at [495, 626] on div "Amazon.com Amzn.com/billUS Settled Purchase My Moon 1X Visa® Card #8 Moon 1X Vi…" at bounding box center [702, 599] width 624 height 64
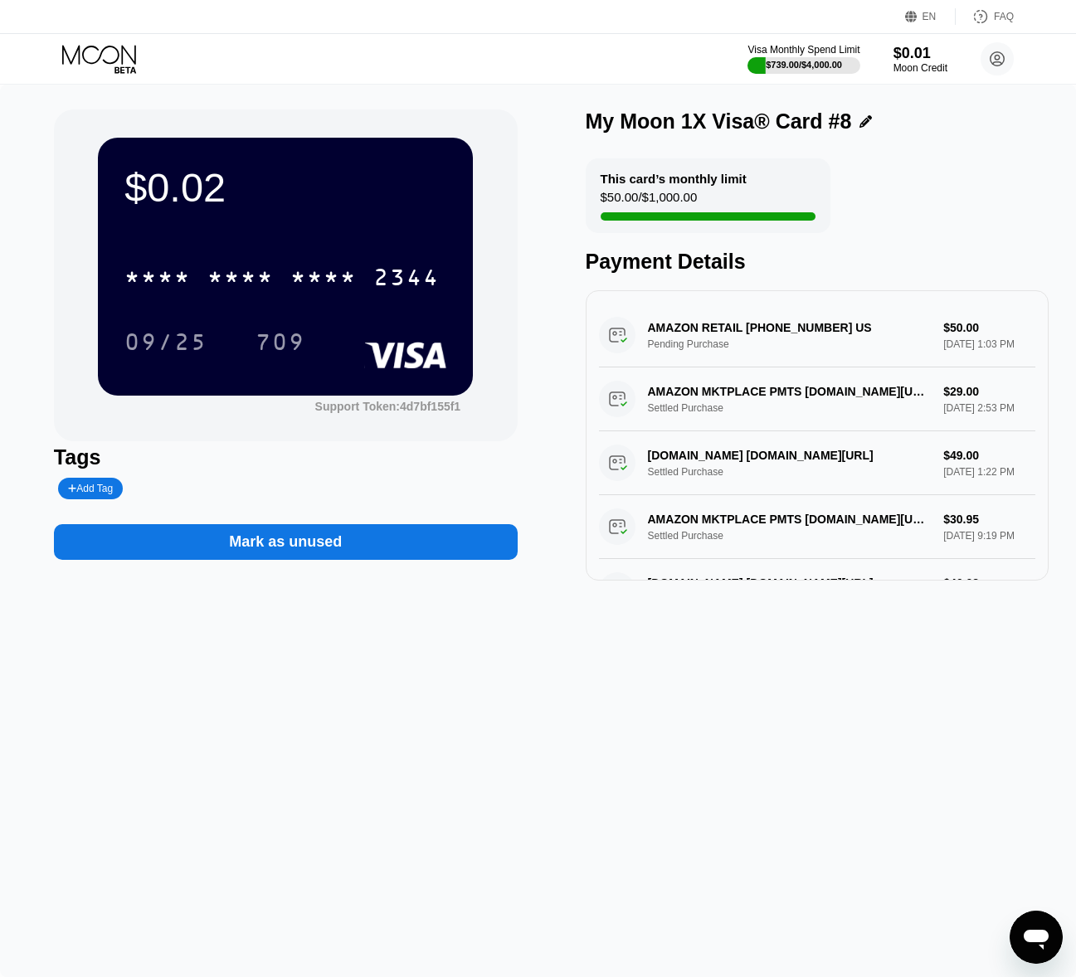
click at [104, 61] on icon at bounding box center [99, 54] width 74 height 19
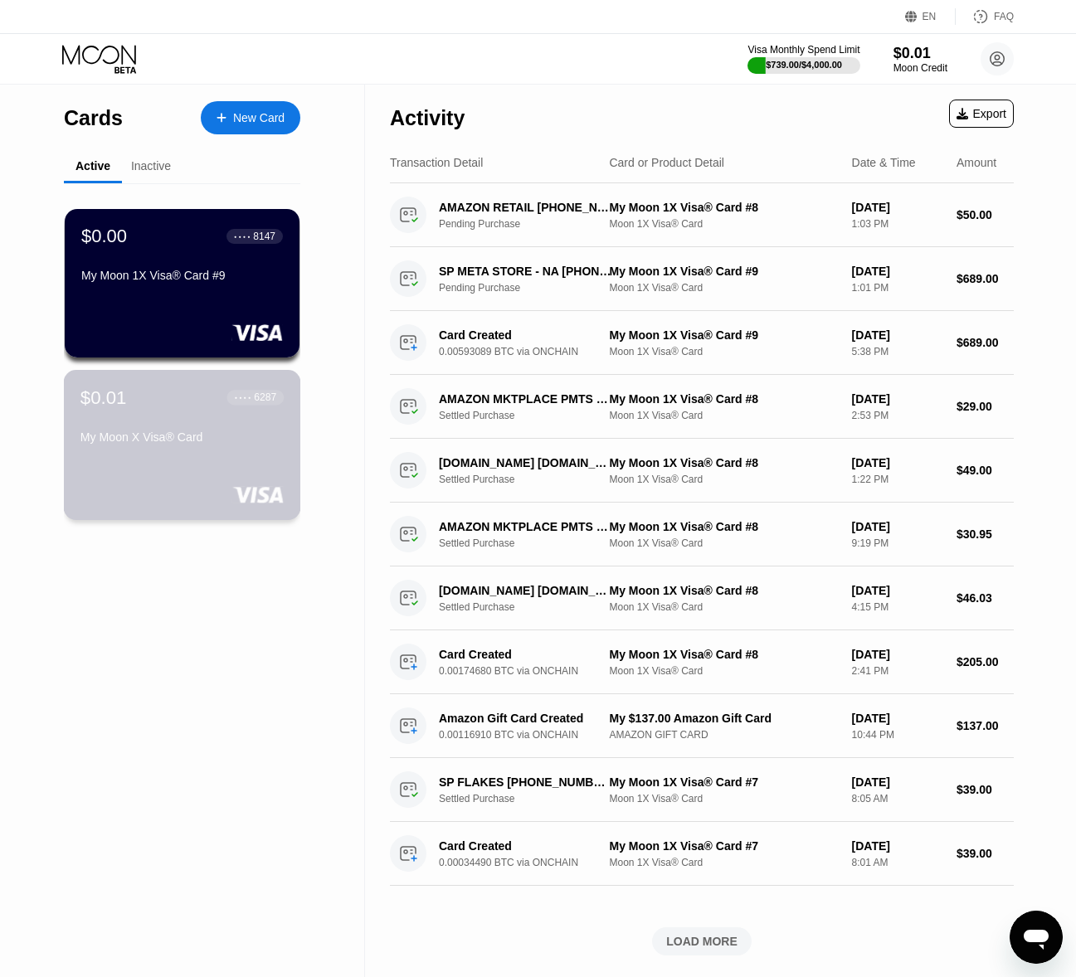
click at [205, 451] on div "My Moon X Visa® Card" at bounding box center [181, 441] width 203 height 20
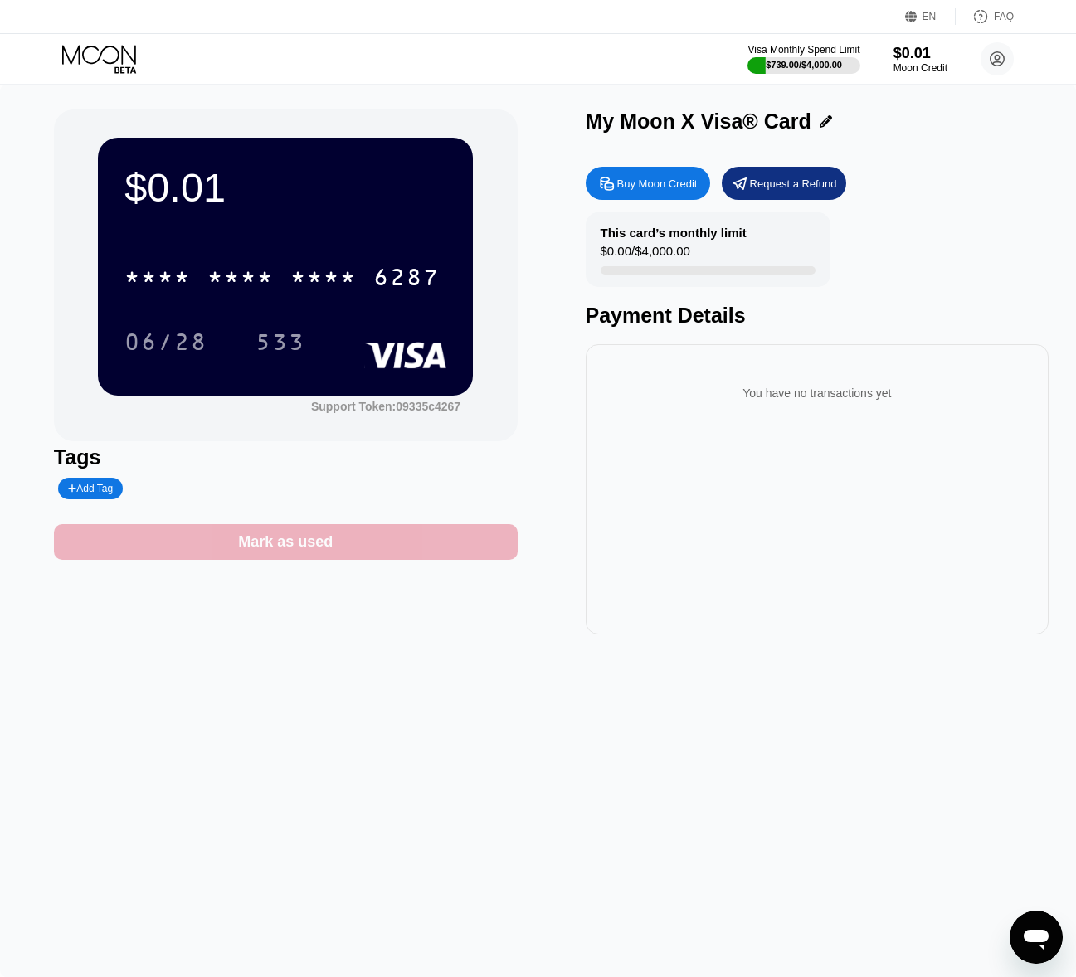
click at [267, 545] on div "Mark as used" at bounding box center [285, 542] width 95 height 19
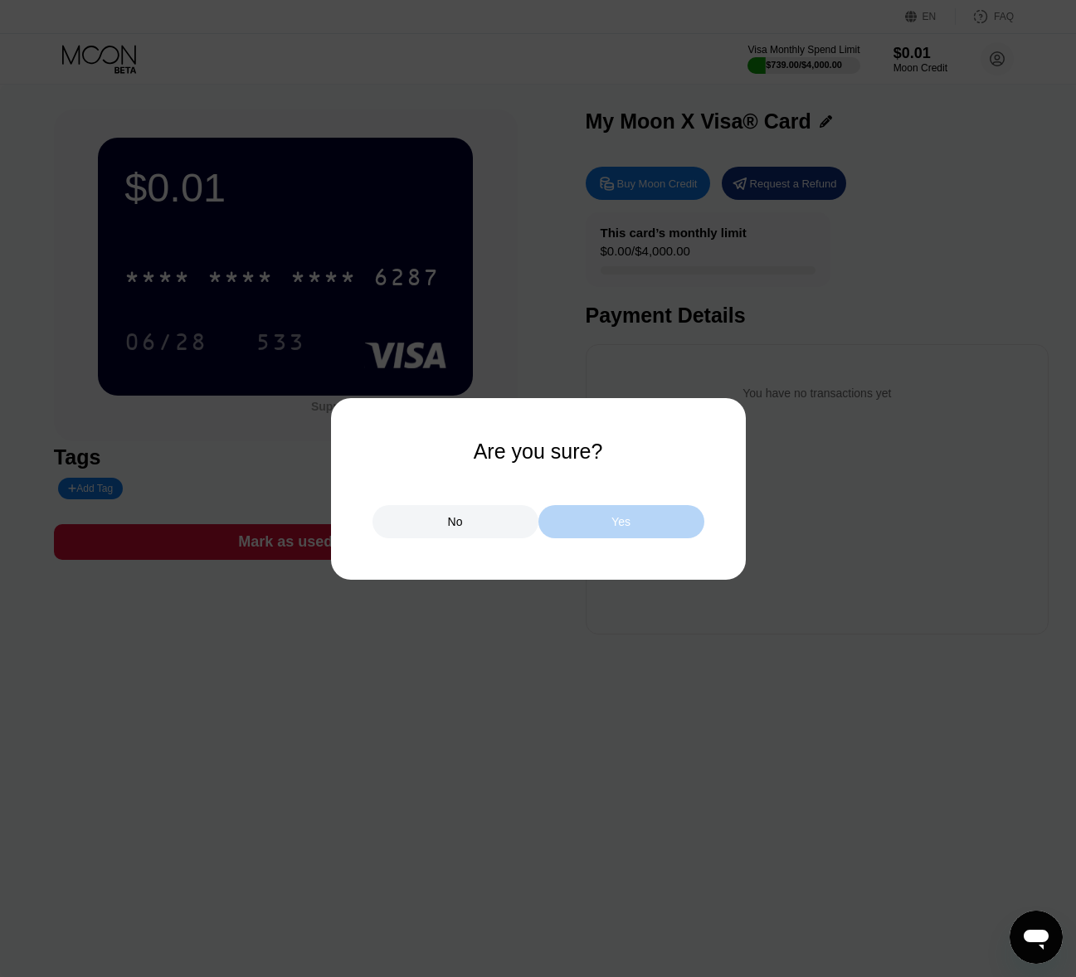
click at [597, 530] on div "Yes" at bounding box center [621, 521] width 166 height 33
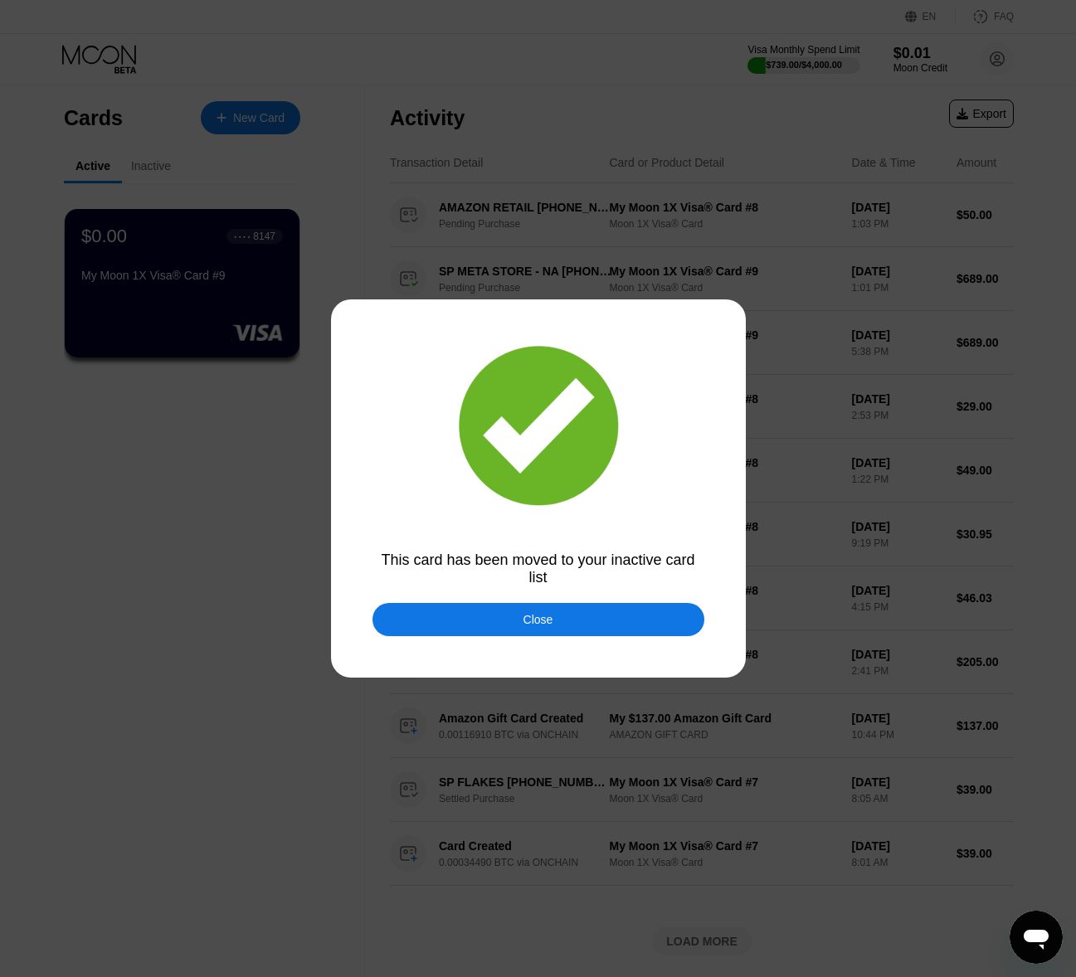
click at [546, 624] on div "Close" at bounding box center [539, 619] width 30 height 13
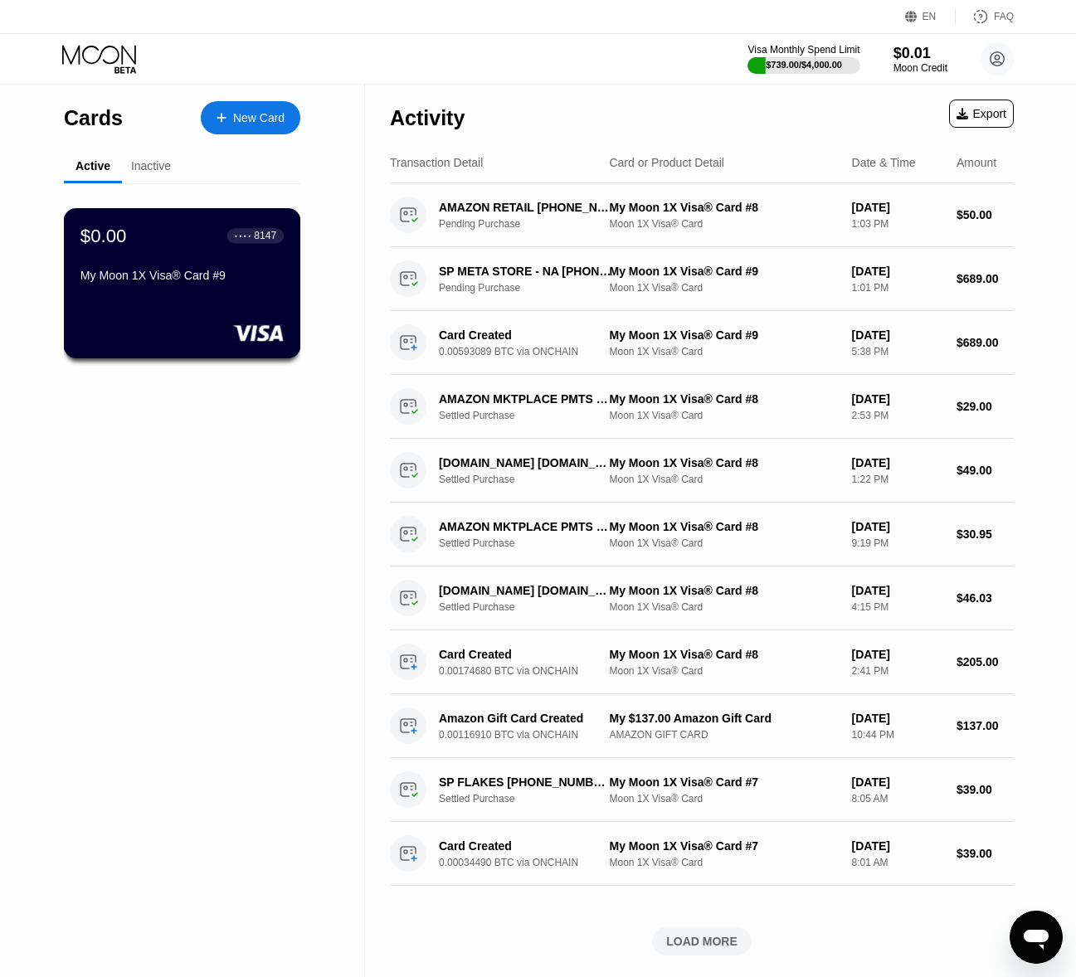
click at [180, 272] on div "My Moon 1X Visa® Card #9" at bounding box center [181, 275] width 203 height 13
